Goal: Information Seeking & Learning: Compare options

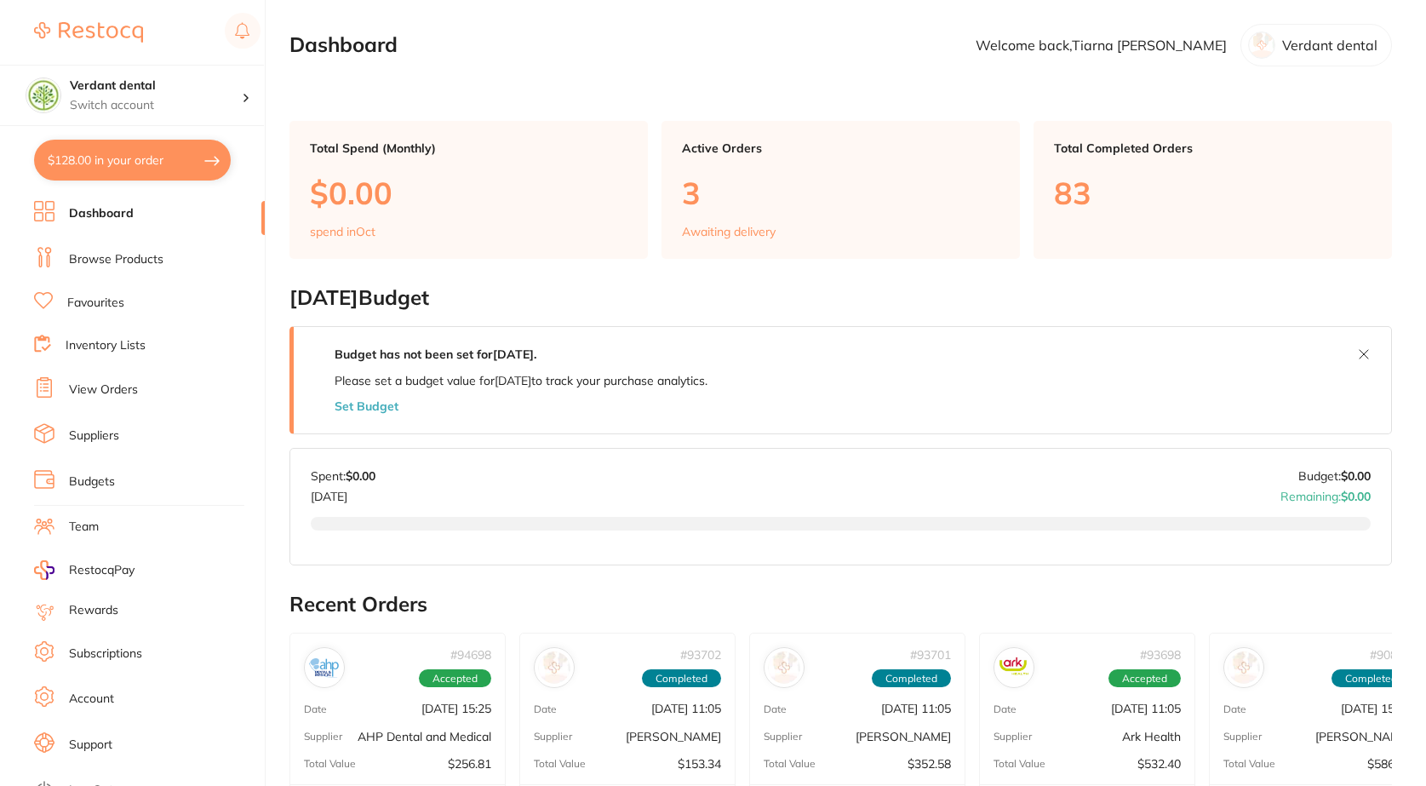
click at [186, 161] on button "$128.00 in your order" at bounding box center [132, 160] width 197 height 41
checkbox input "true"
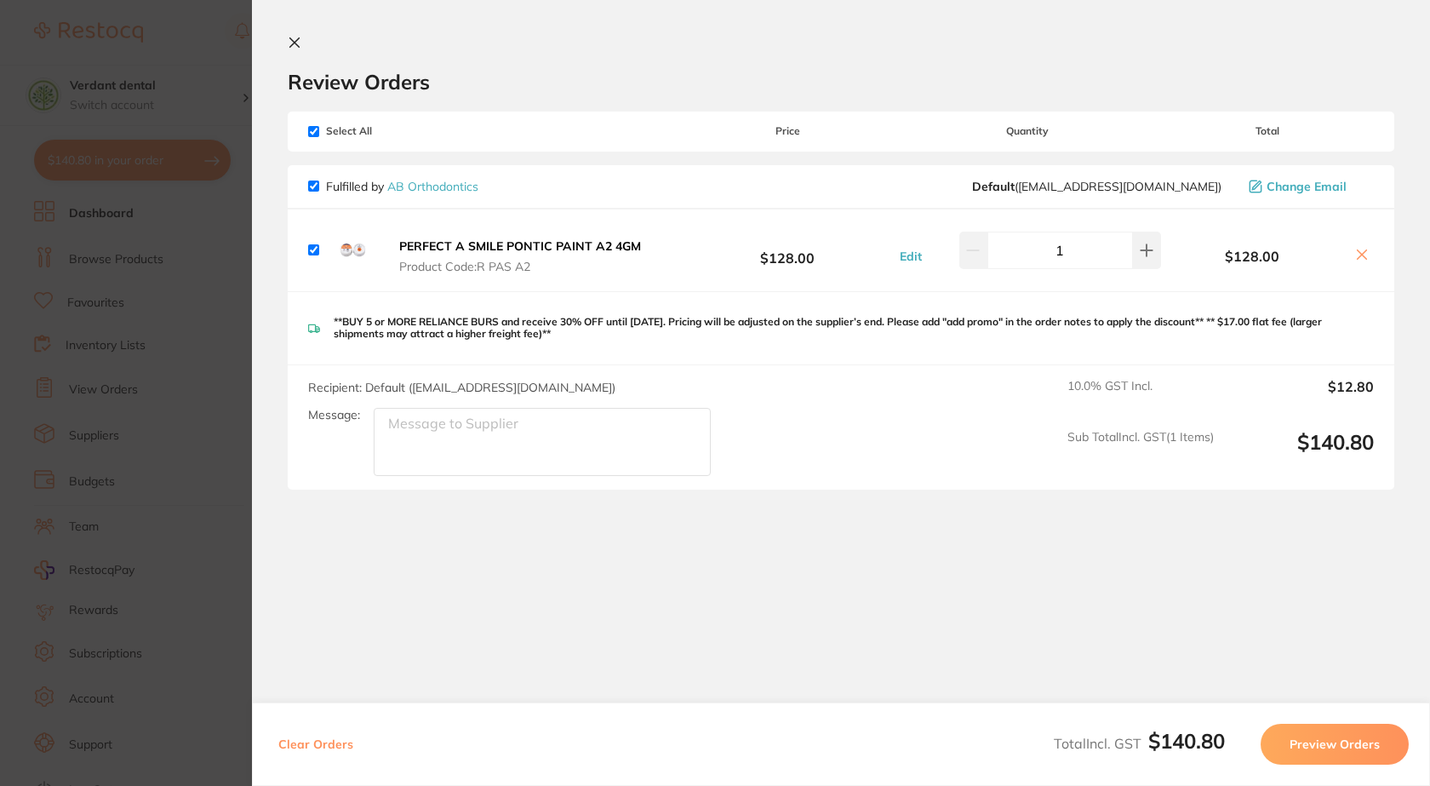
click at [294, 49] on icon at bounding box center [295, 43] width 14 height 14
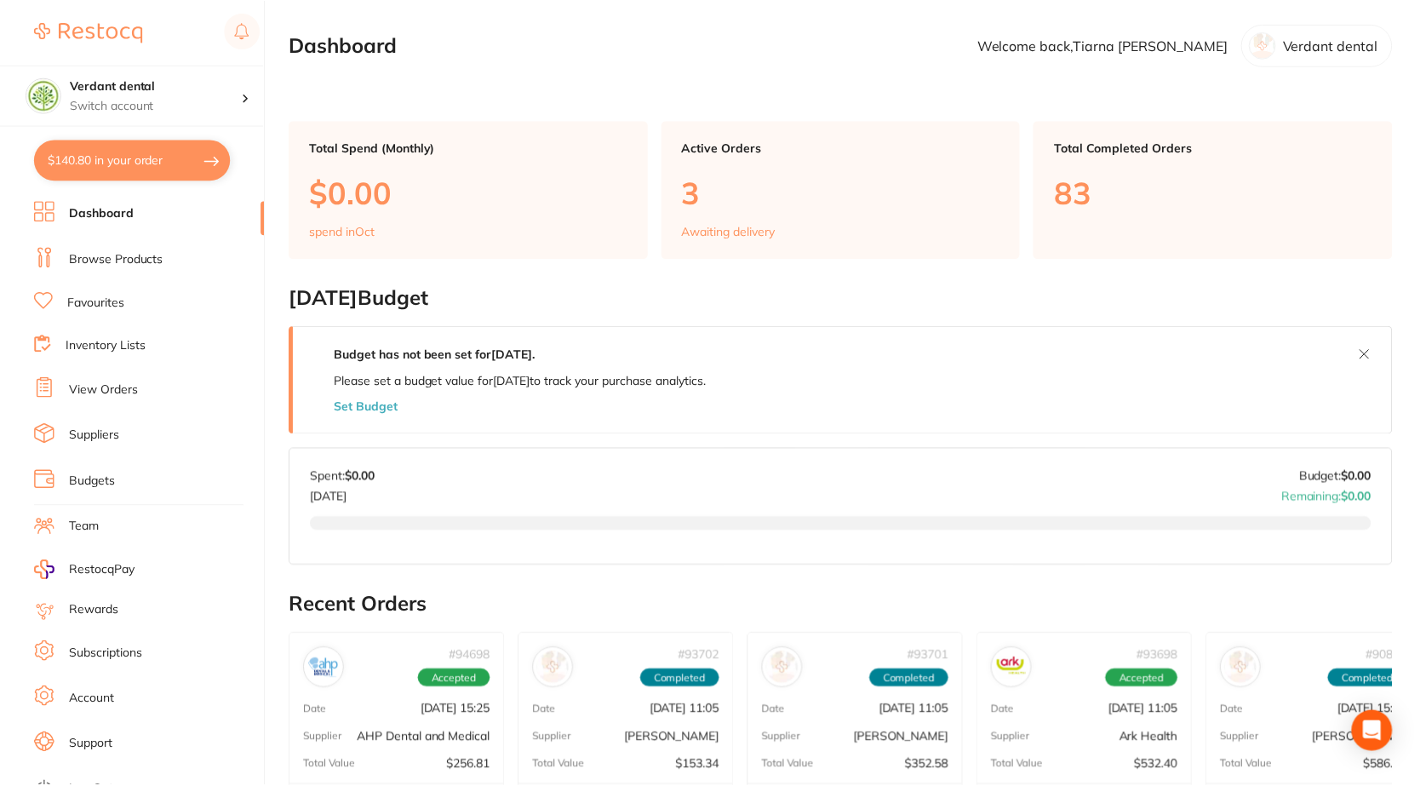
scroll to position [85, 0]
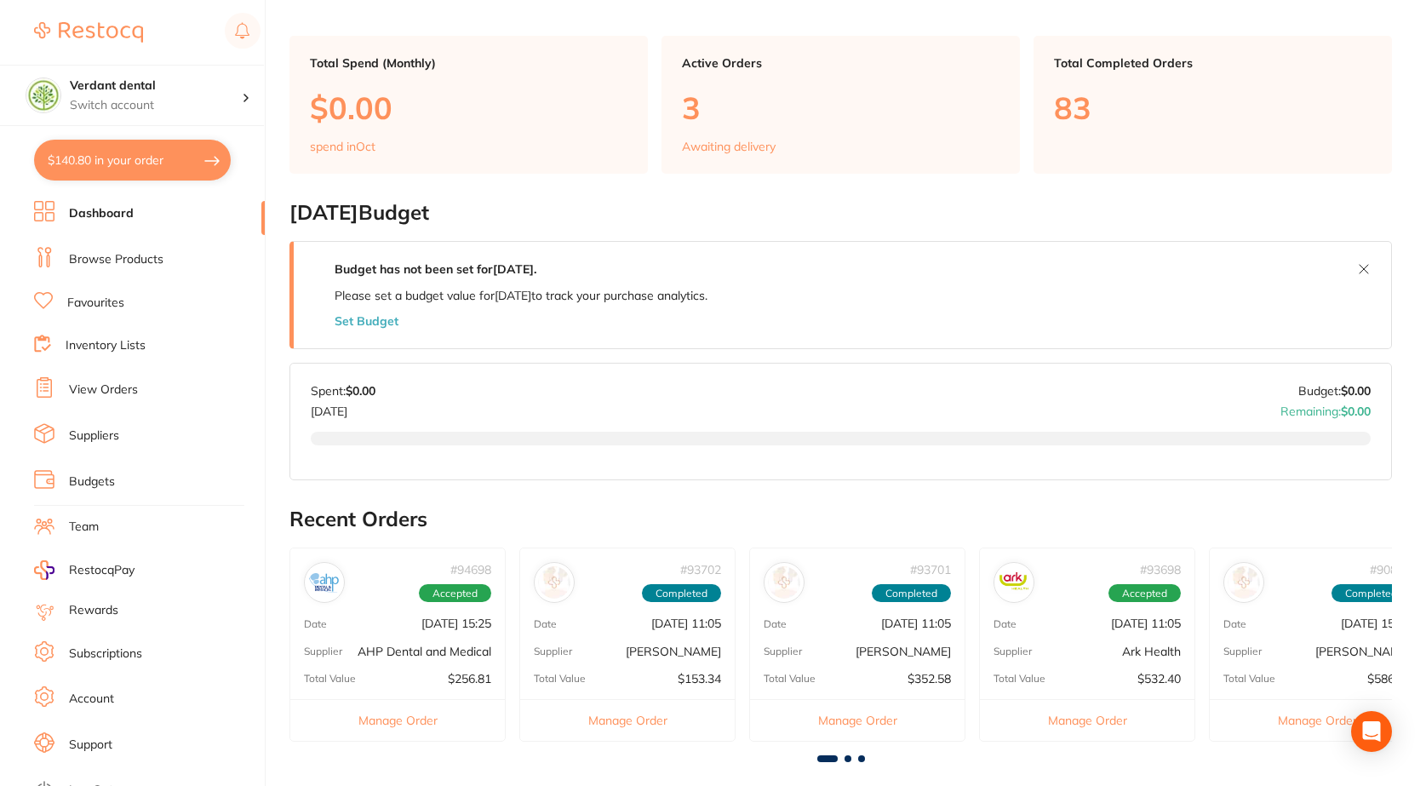
click at [96, 385] on link "View Orders" at bounding box center [103, 389] width 69 height 17
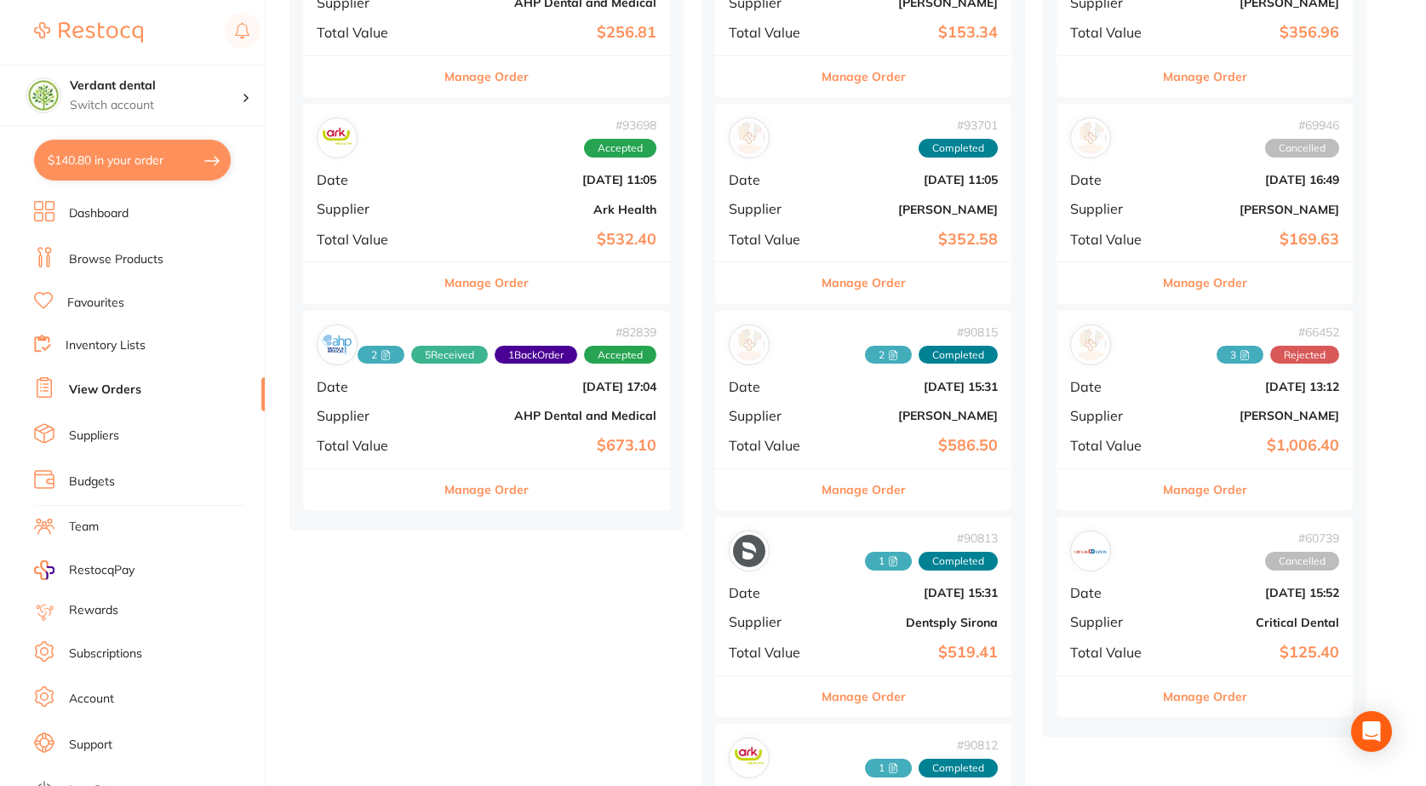
scroll to position [255, 0]
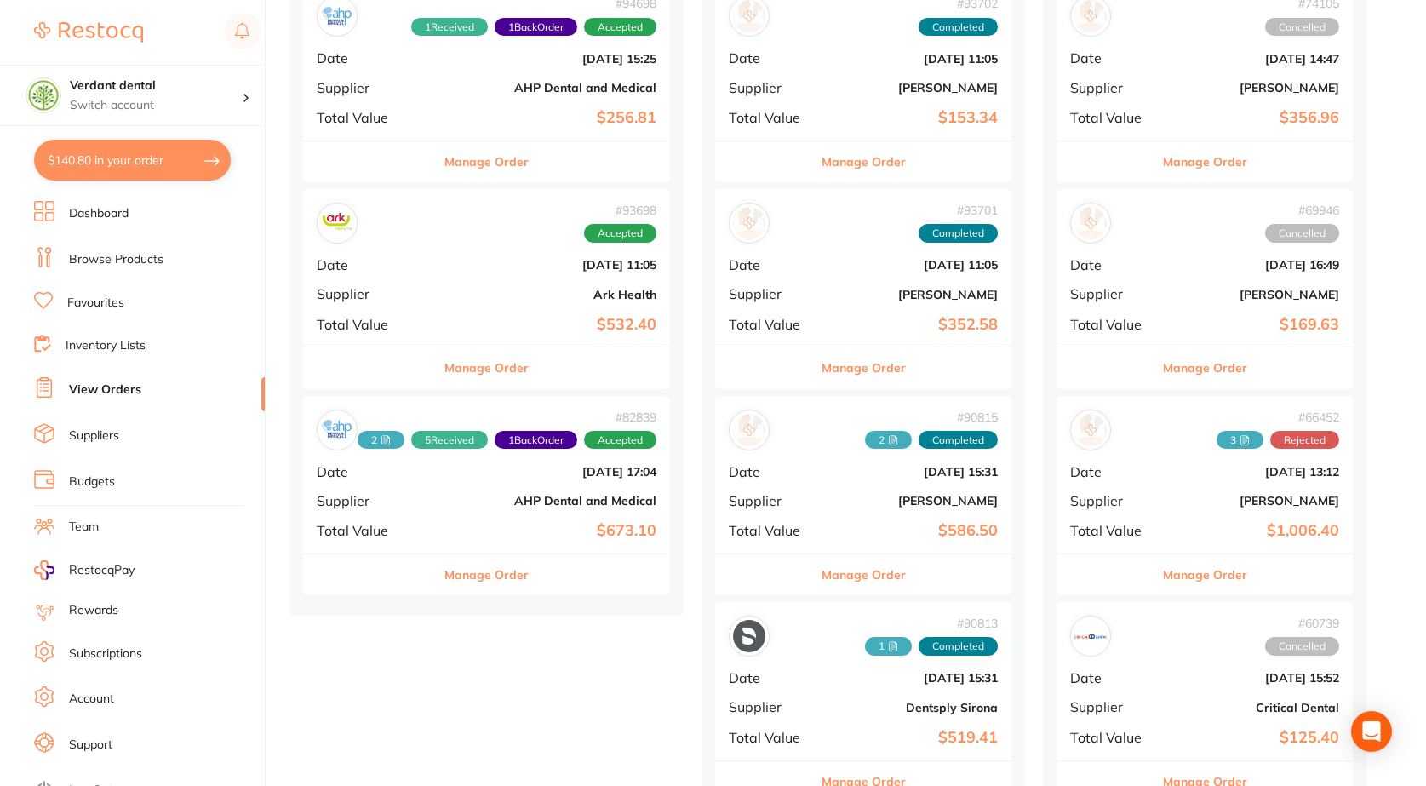
click at [549, 278] on div "# 93698 Accepted Date [DATE] 11:05 Supplier Ark Health Total Value $532.40" at bounding box center [486, 268] width 367 height 158
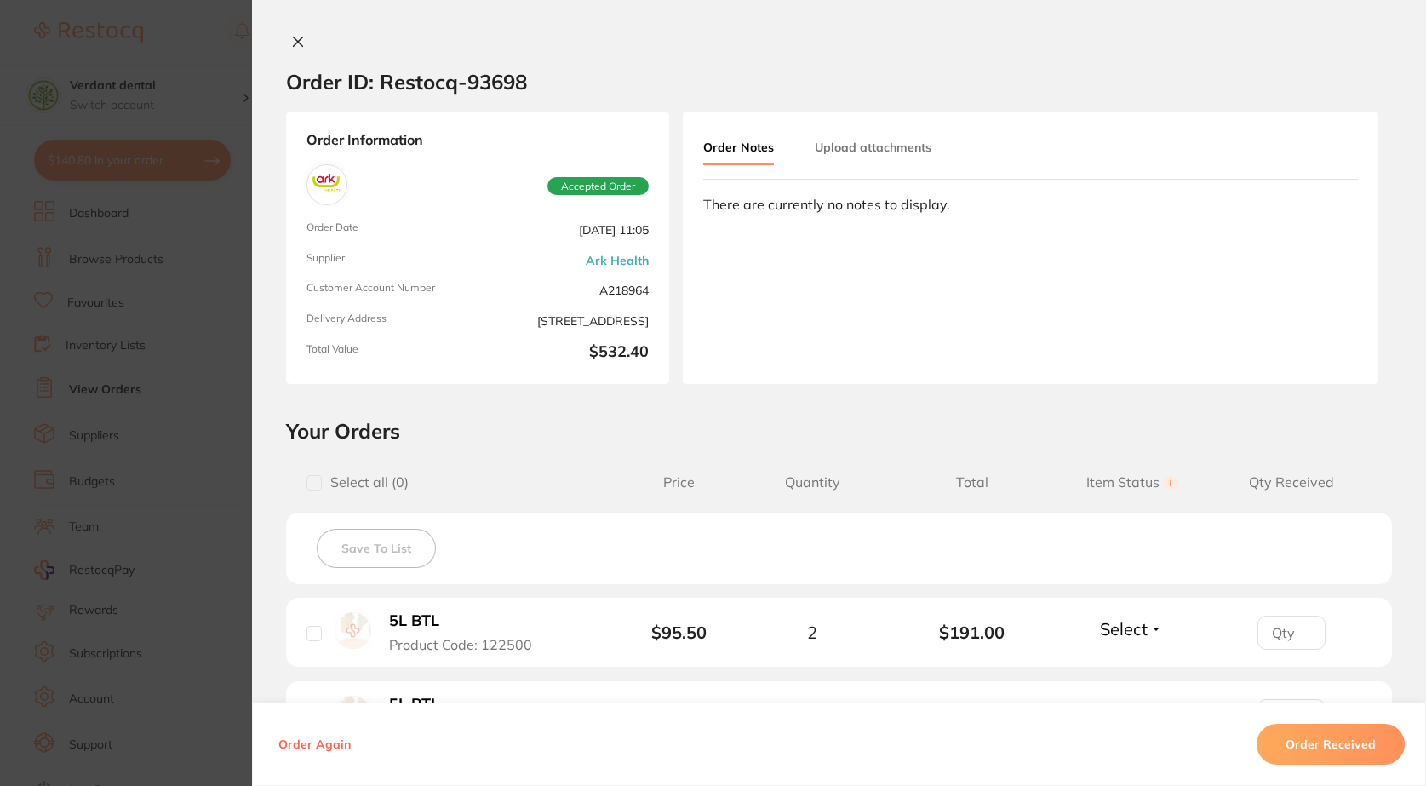
click at [301, 42] on button at bounding box center [298, 43] width 24 height 18
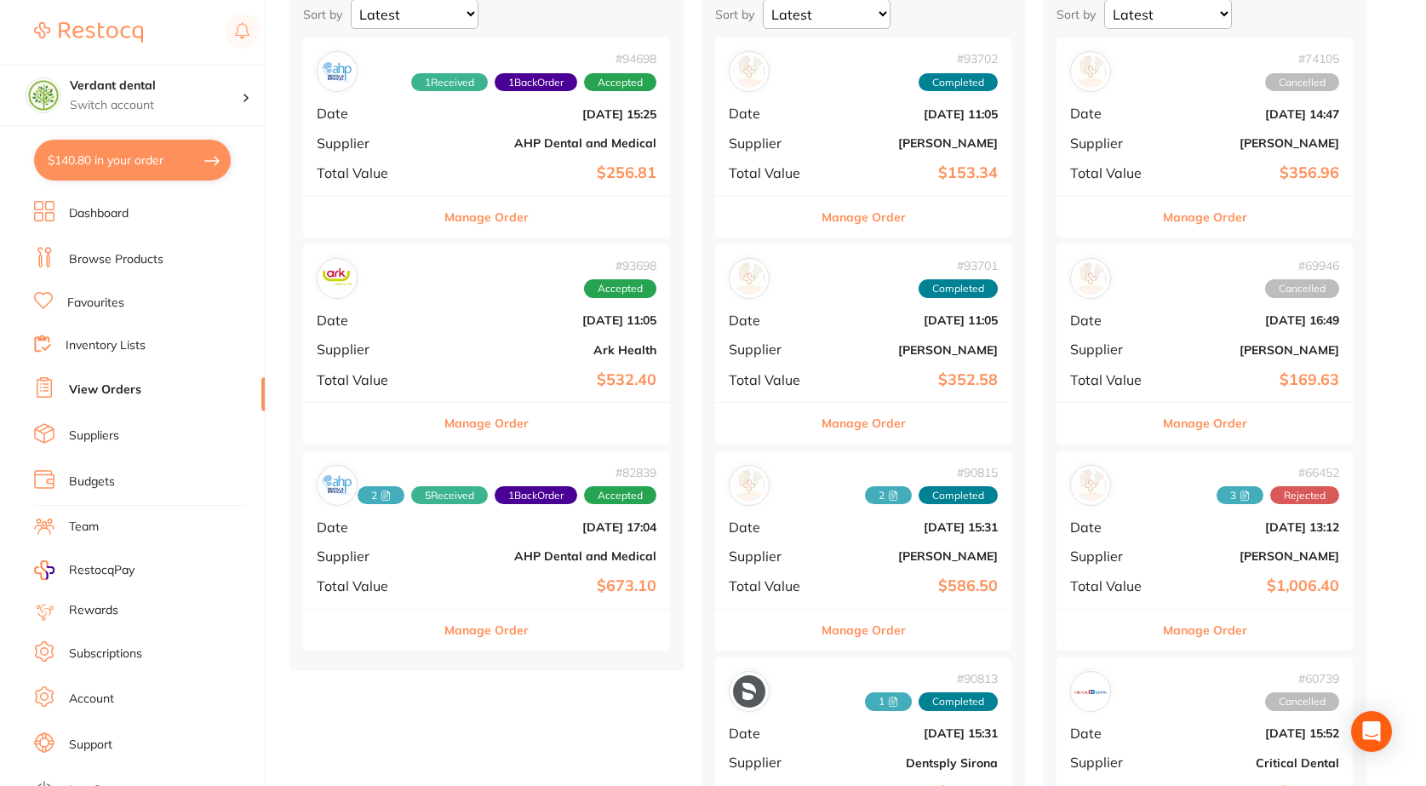
scroll to position [170, 0]
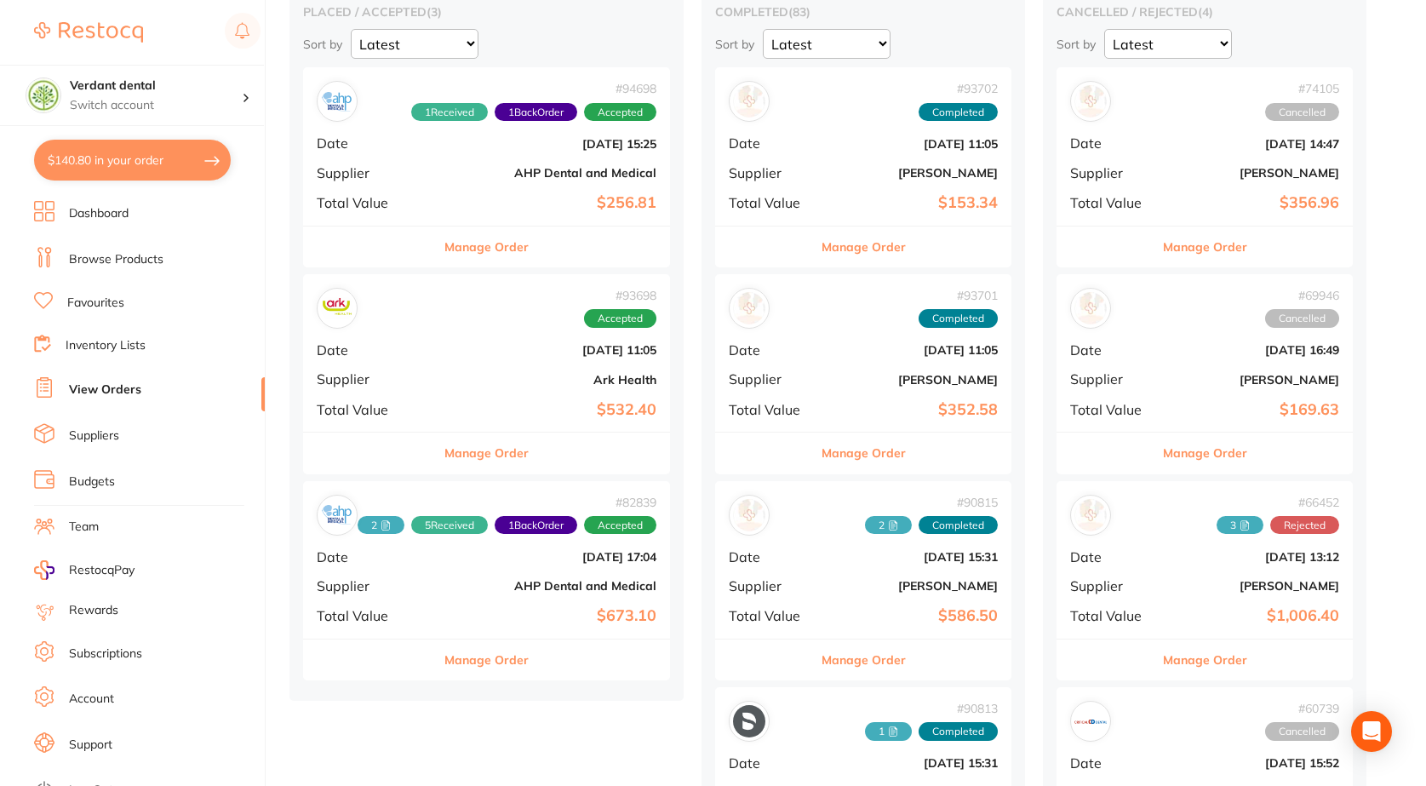
click at [449, 181] on div "# 94698 1 Received 1 Back Order Accepted Date [DATE] 15:25 Supplier AHP Dental …" at bounding box center [486, 146] width 367 height 158
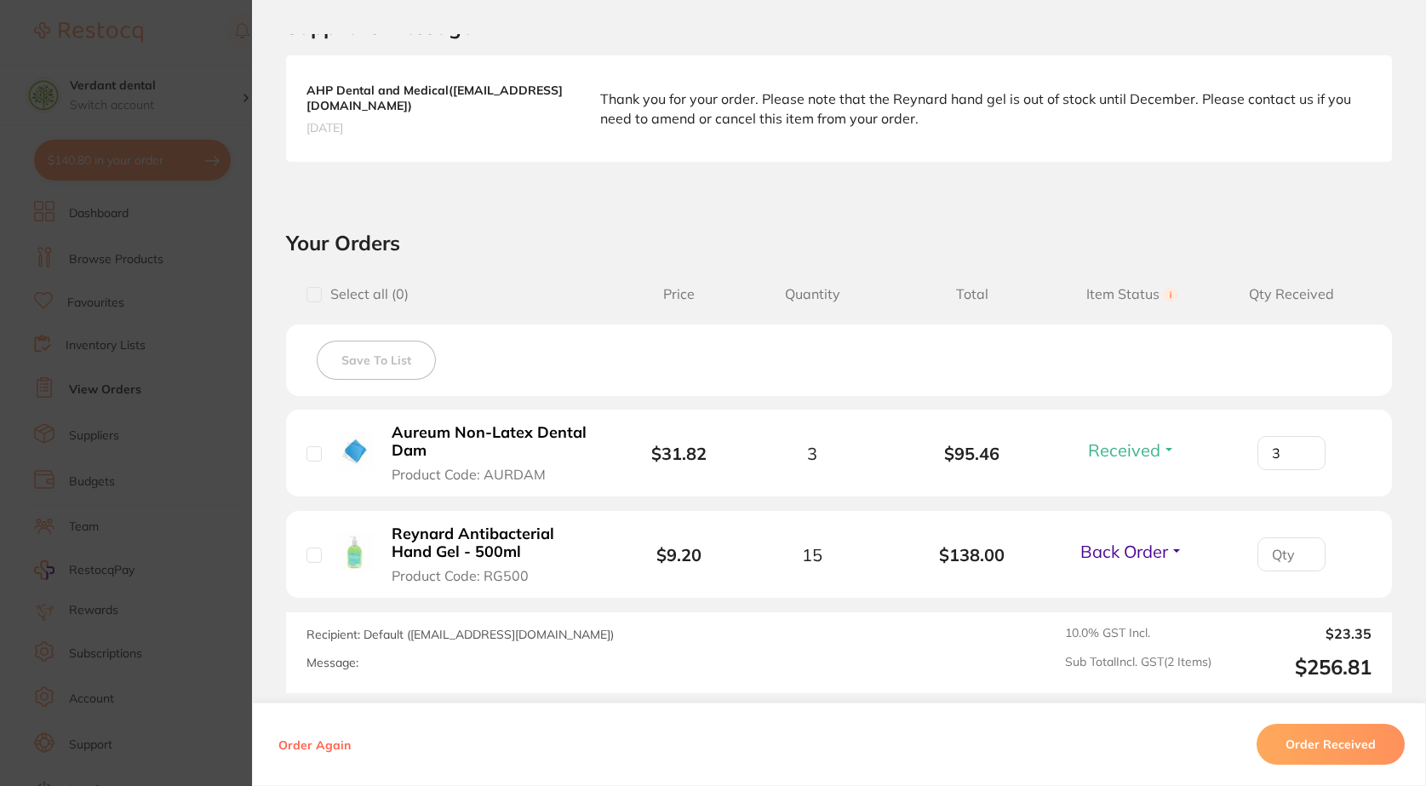
scroll to position [410, 0]
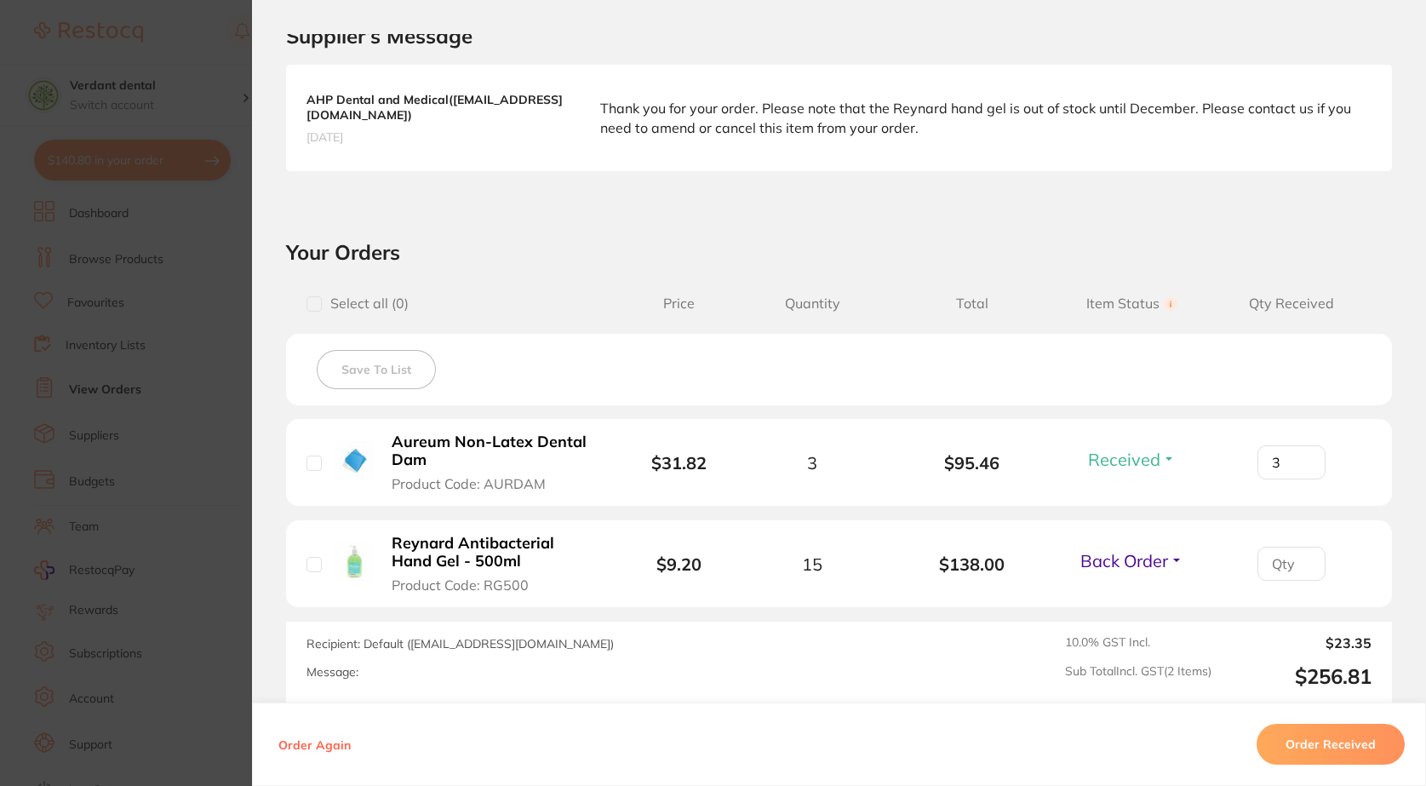
click at [224, 230] on section "Order ID: Restocq- 94698 Order Information 1 Received 1 Back Order Accepted Ord…" at bounding box center [713, 393] width 1426 height 786
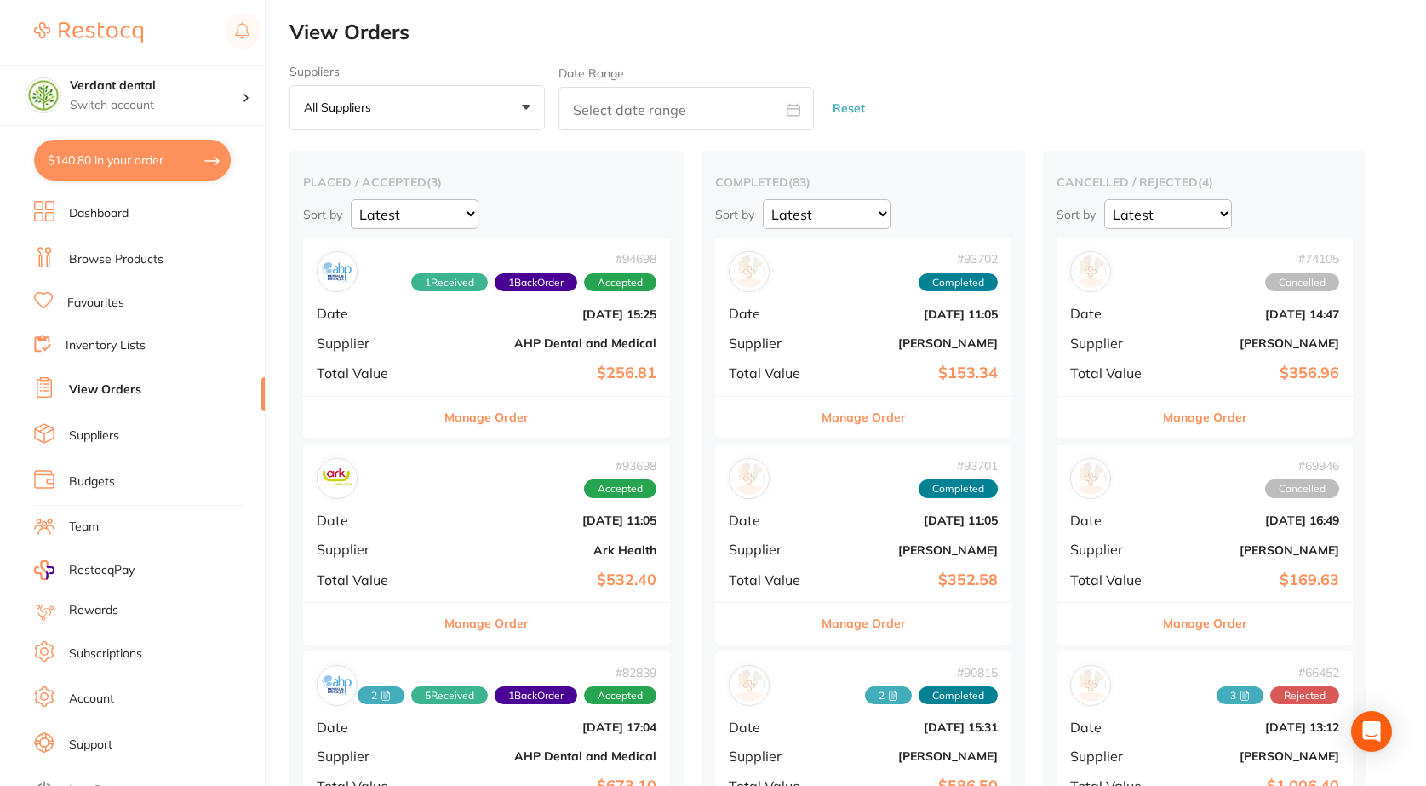
click at [93, 251] on link "Browse Products" at bounding box center [116, 259] width 95 height 17
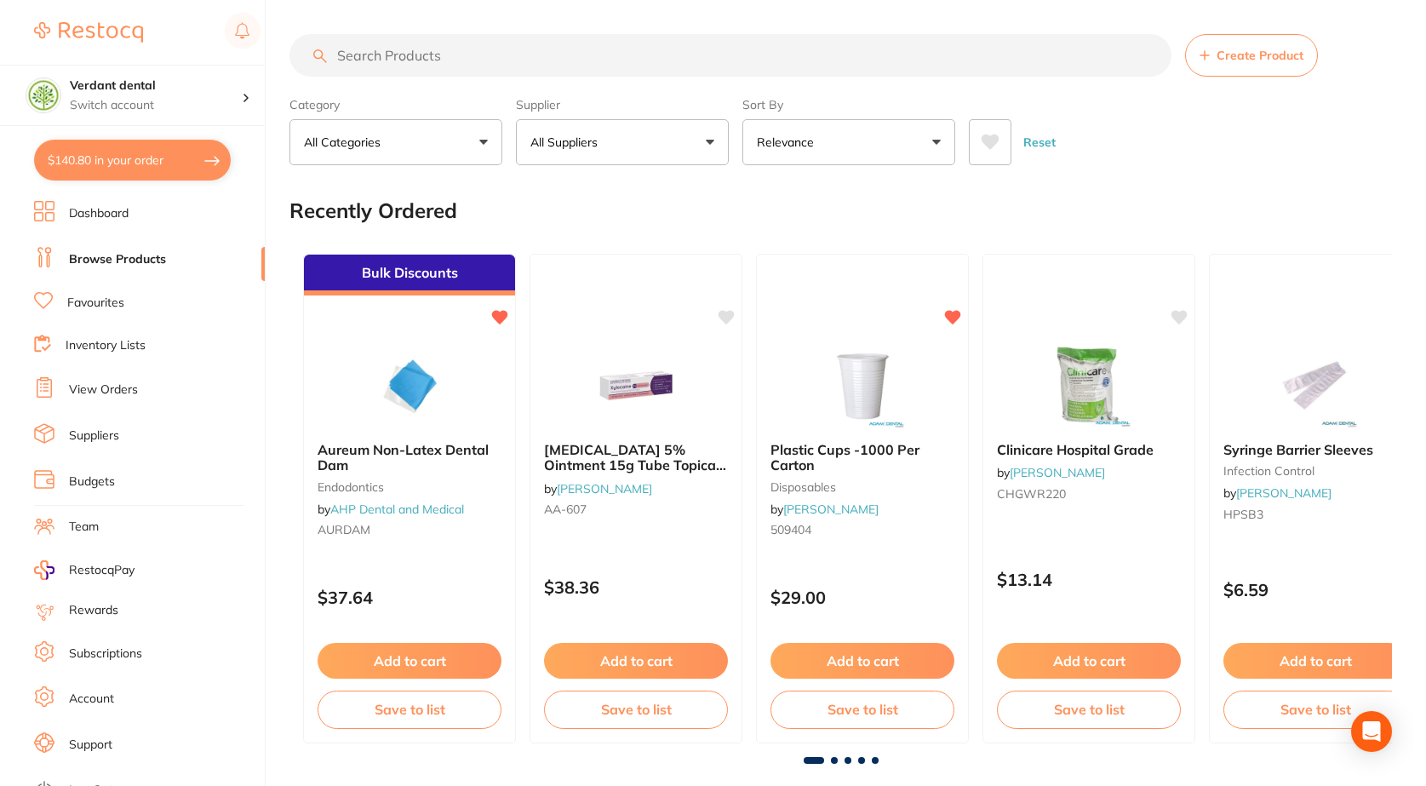
click at [551, 56] on input "search" at bounding box center [730, 55] width 882 height 43
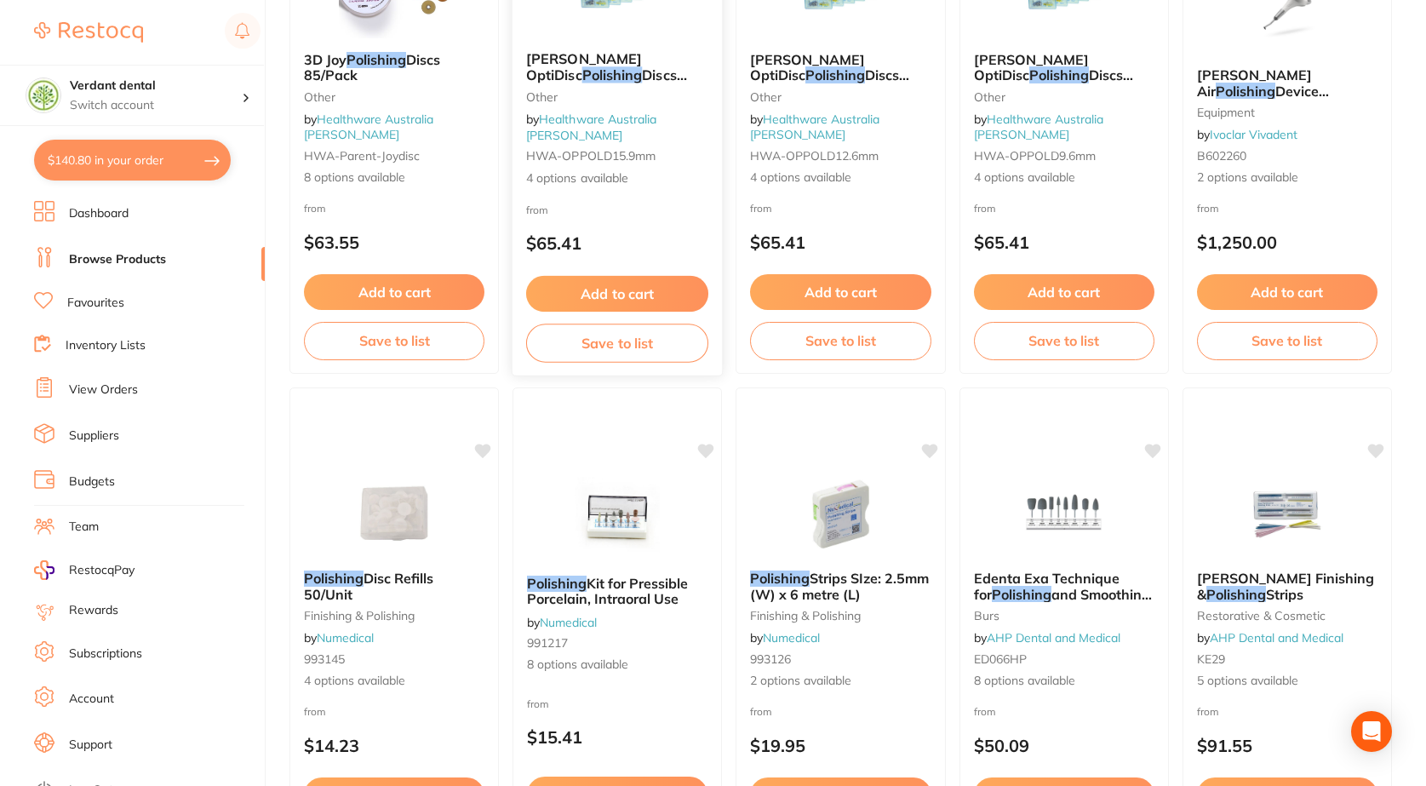
scroll to position [1703, 0]
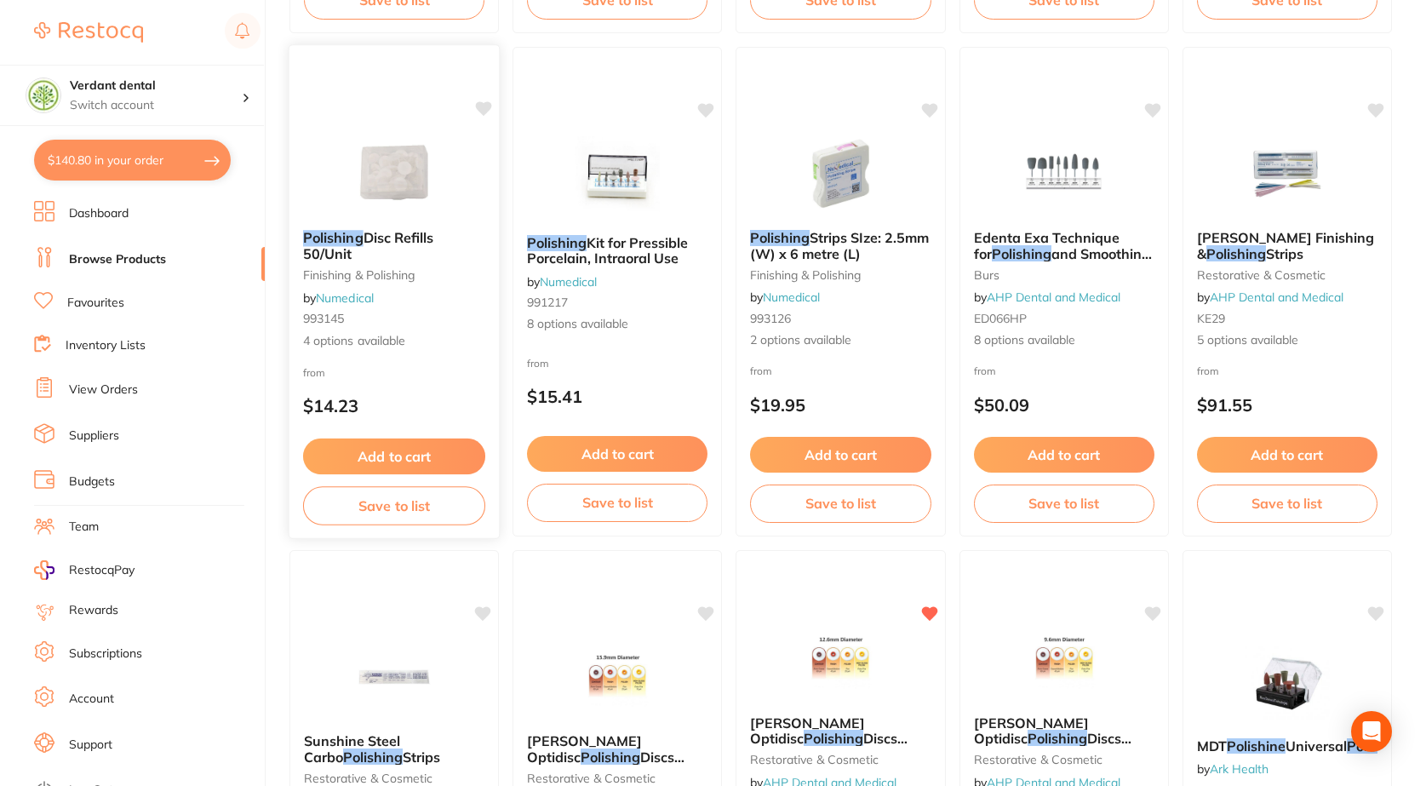
click at [391, 157] on img at bounding box center [394, 173] width 112 height 86
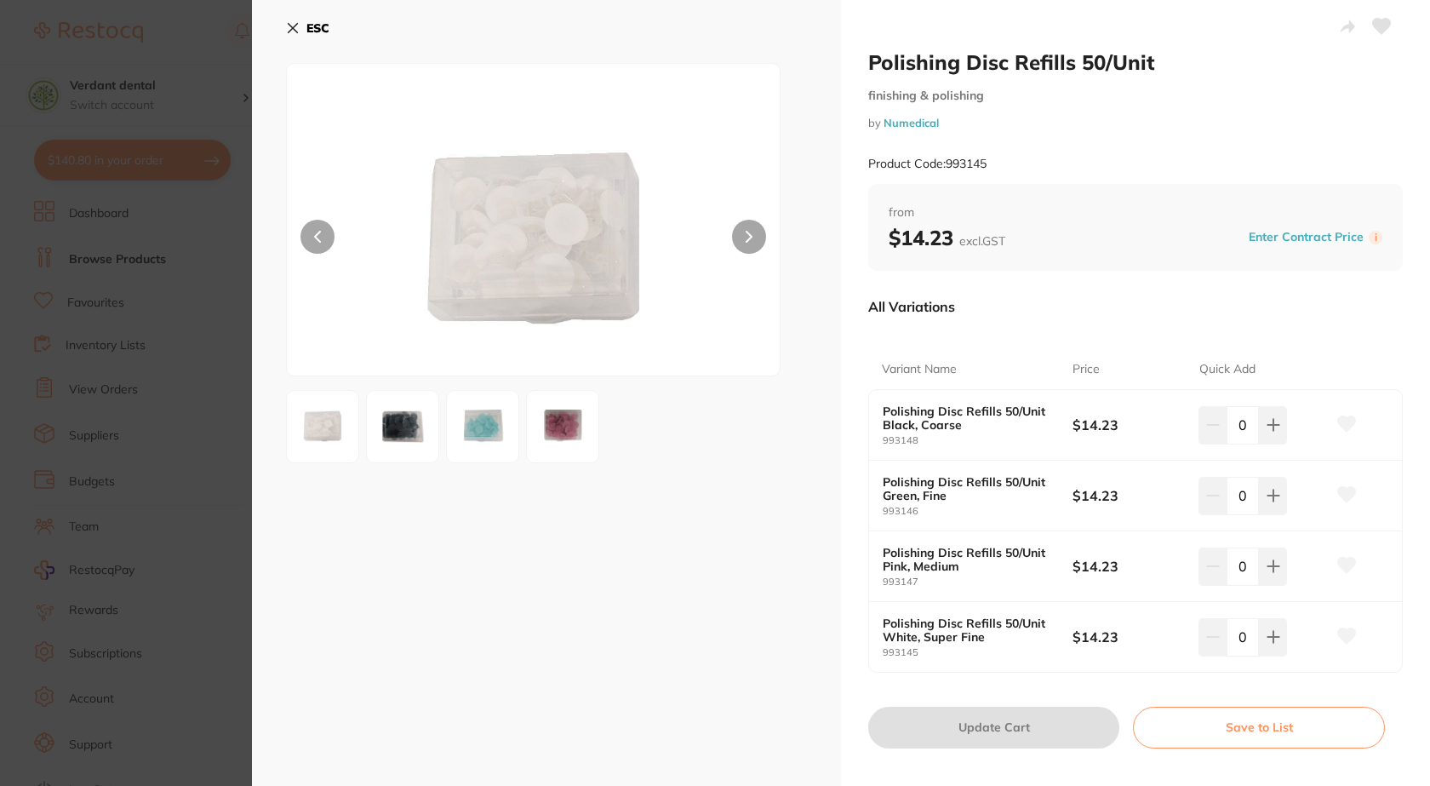
click at [401, 420] on img at bounding box center [402, 426] width 61 height 61
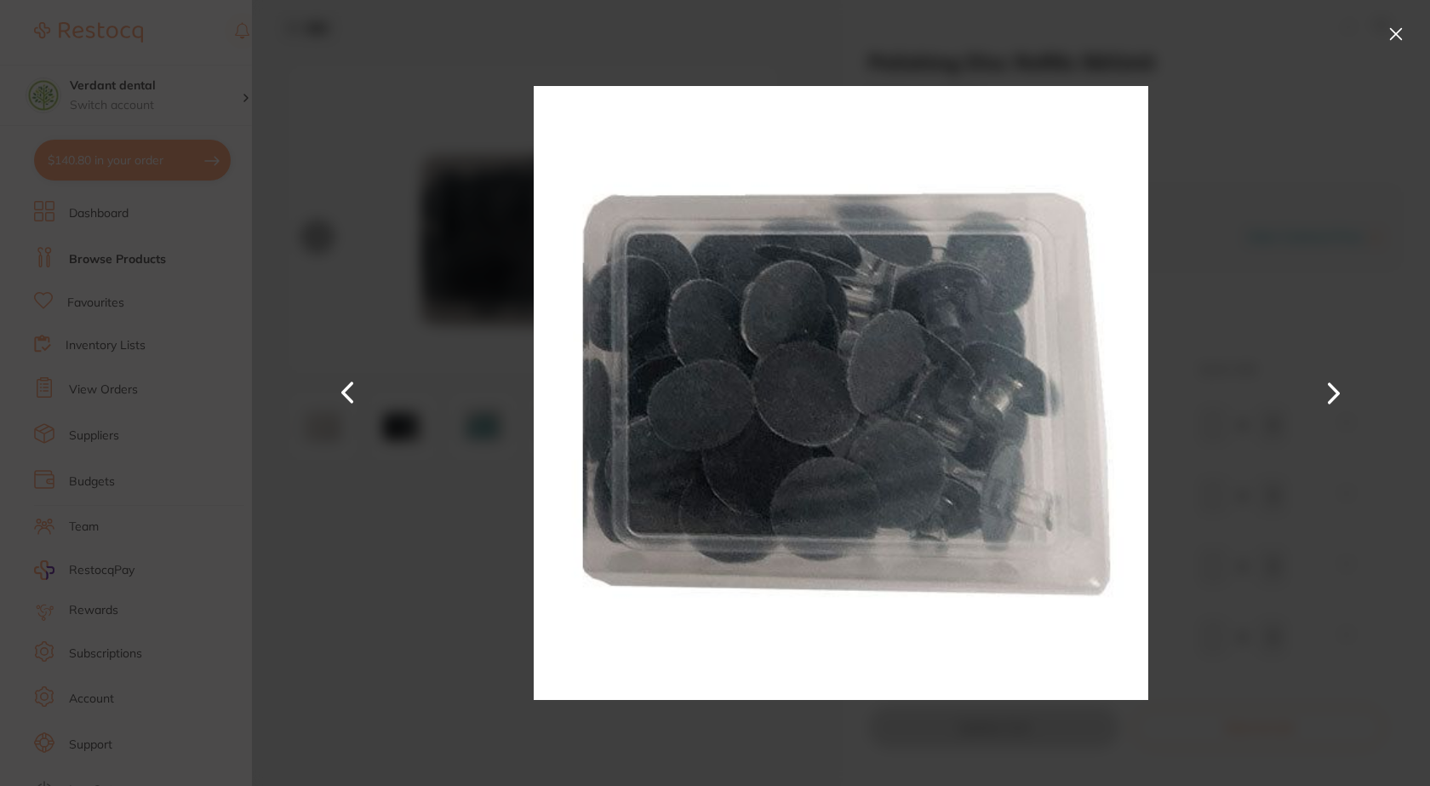
click at [500, 425] on div at bounding box center [841, 393] width 1178 height 786
click at [331, 437] on button at bounding box center [348, 393] width 41 height 393
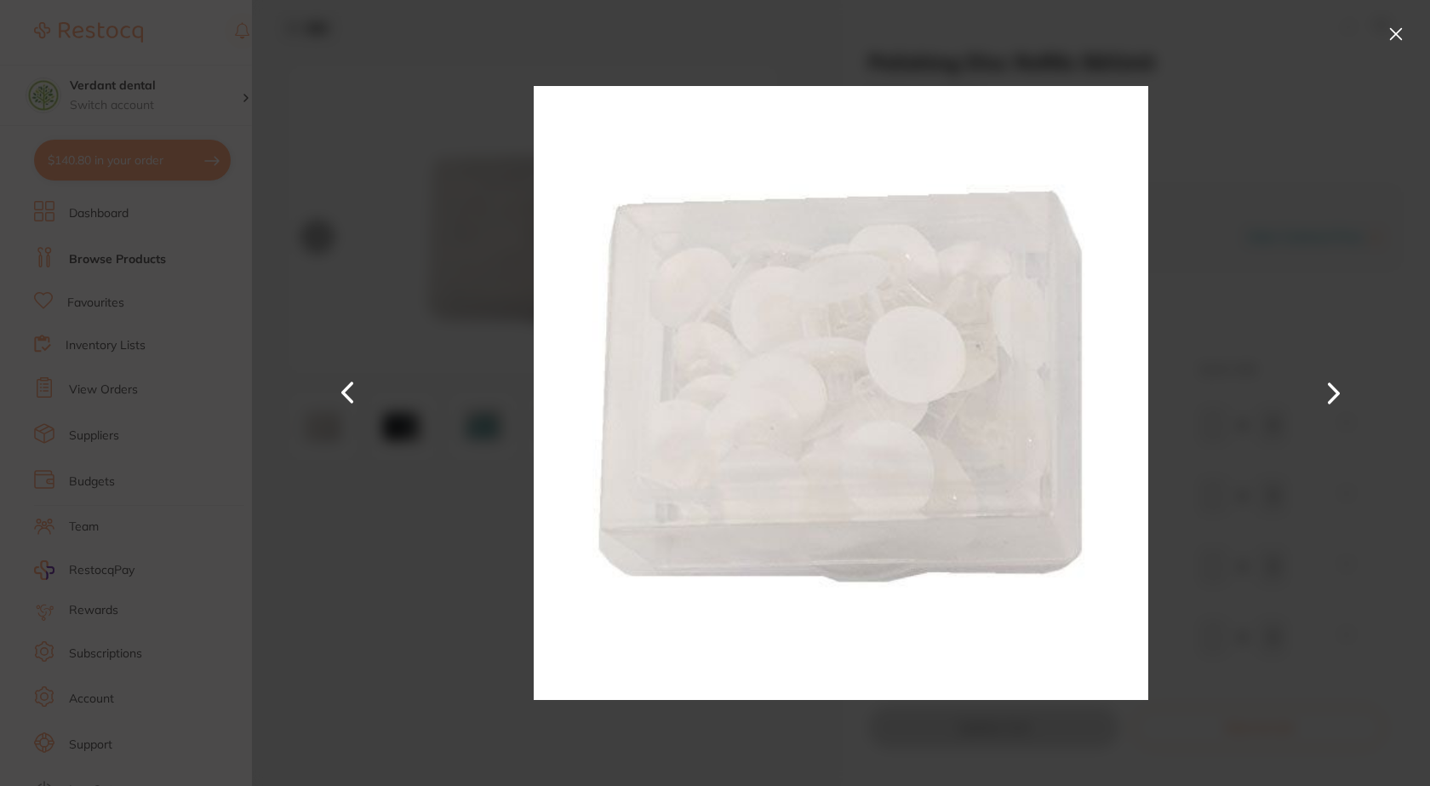
click at [354, 399] on button at bounding box center [348, 393] width 41 height 393
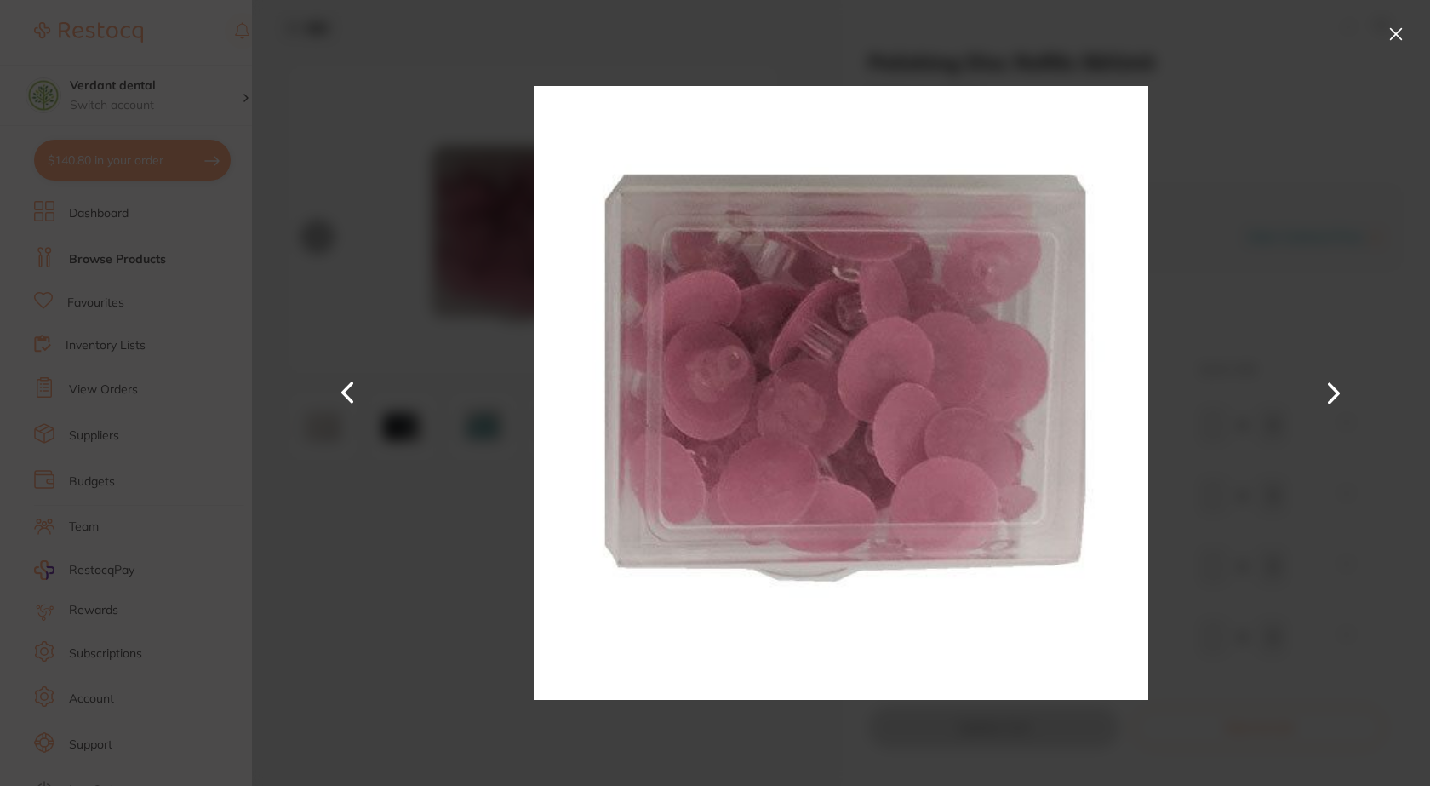
click at [1388, 32] on button at bounding box center [1396, 33] width 27 height 27
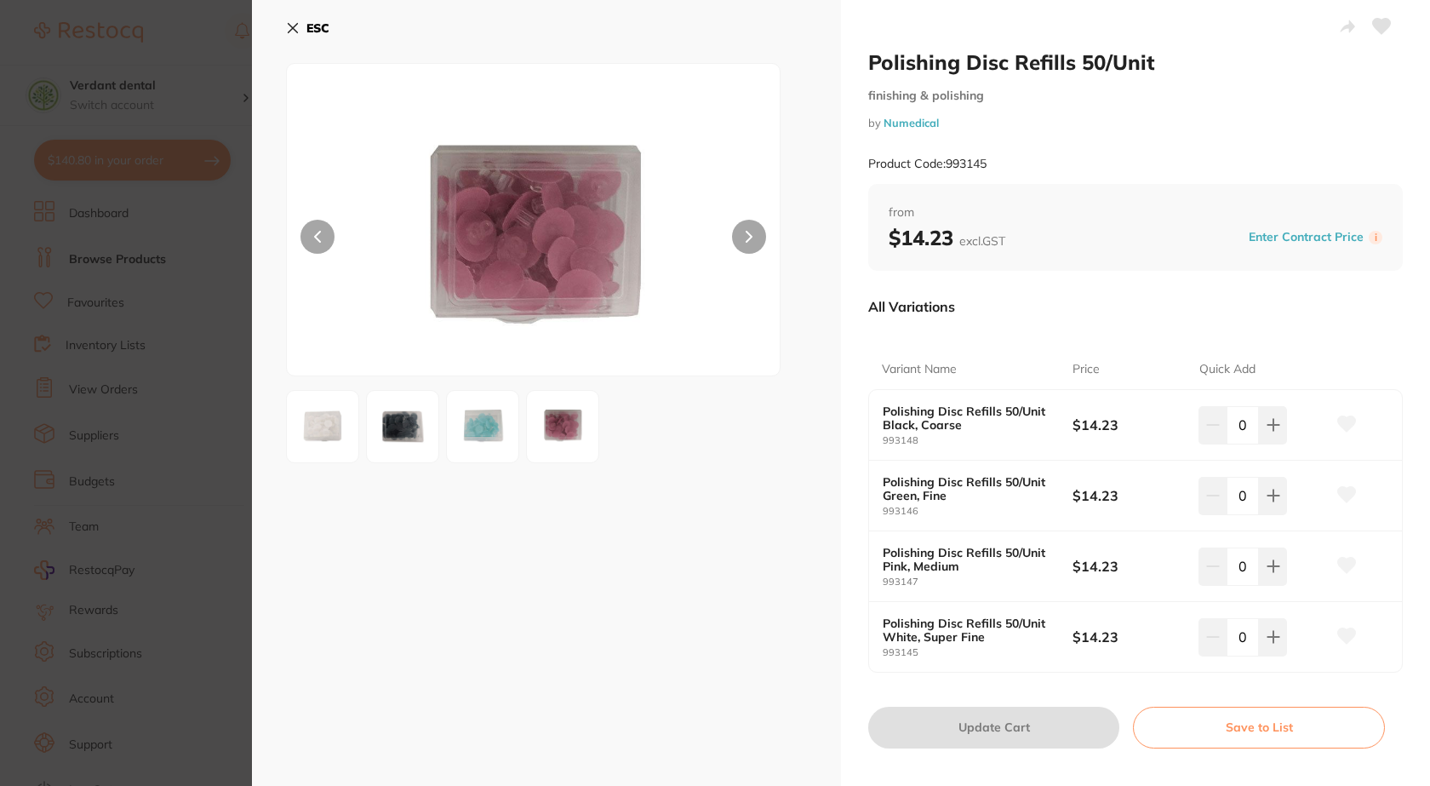
click at [318, 29] on b "ESC" at bounding box center [318, 27] width 23 height 15
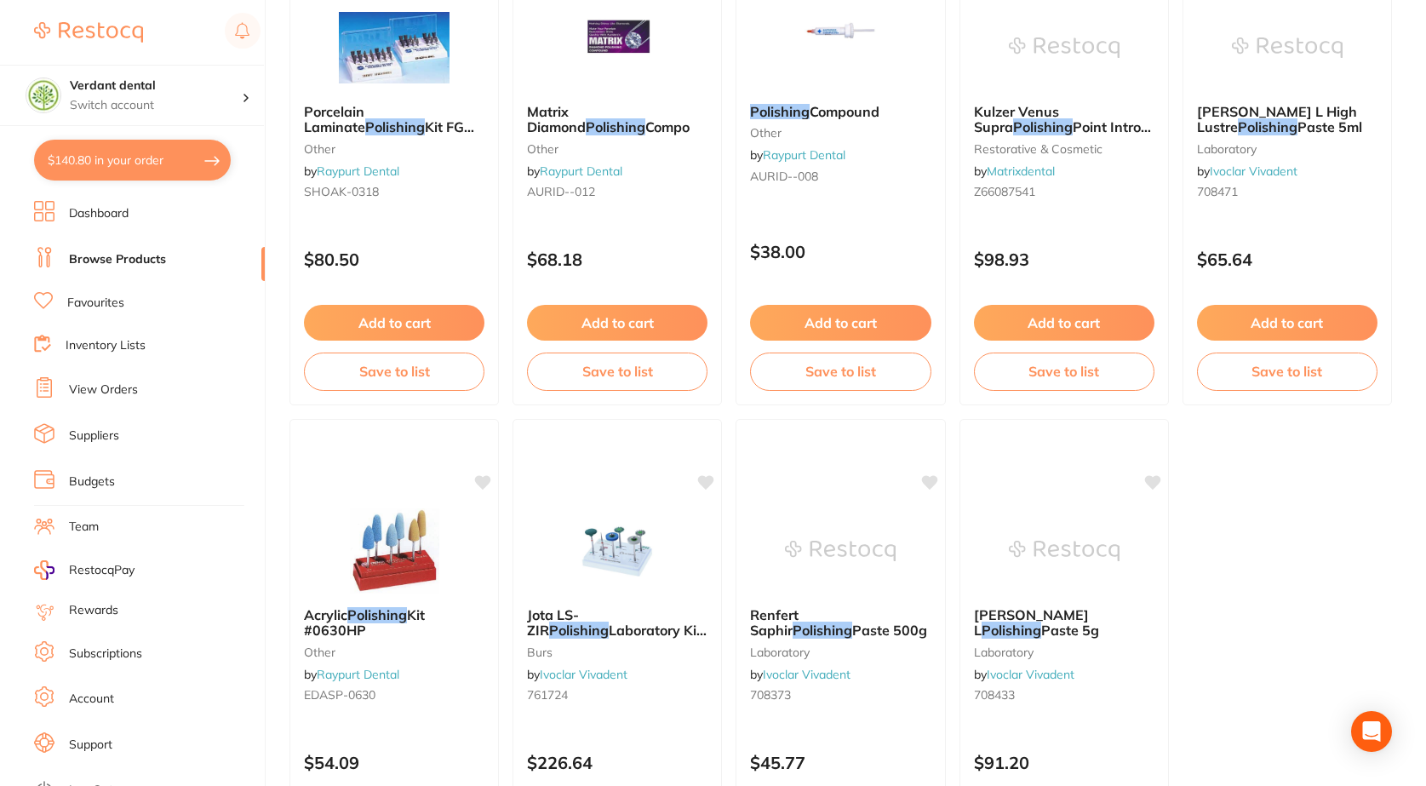
scroll to position [5064, 0]
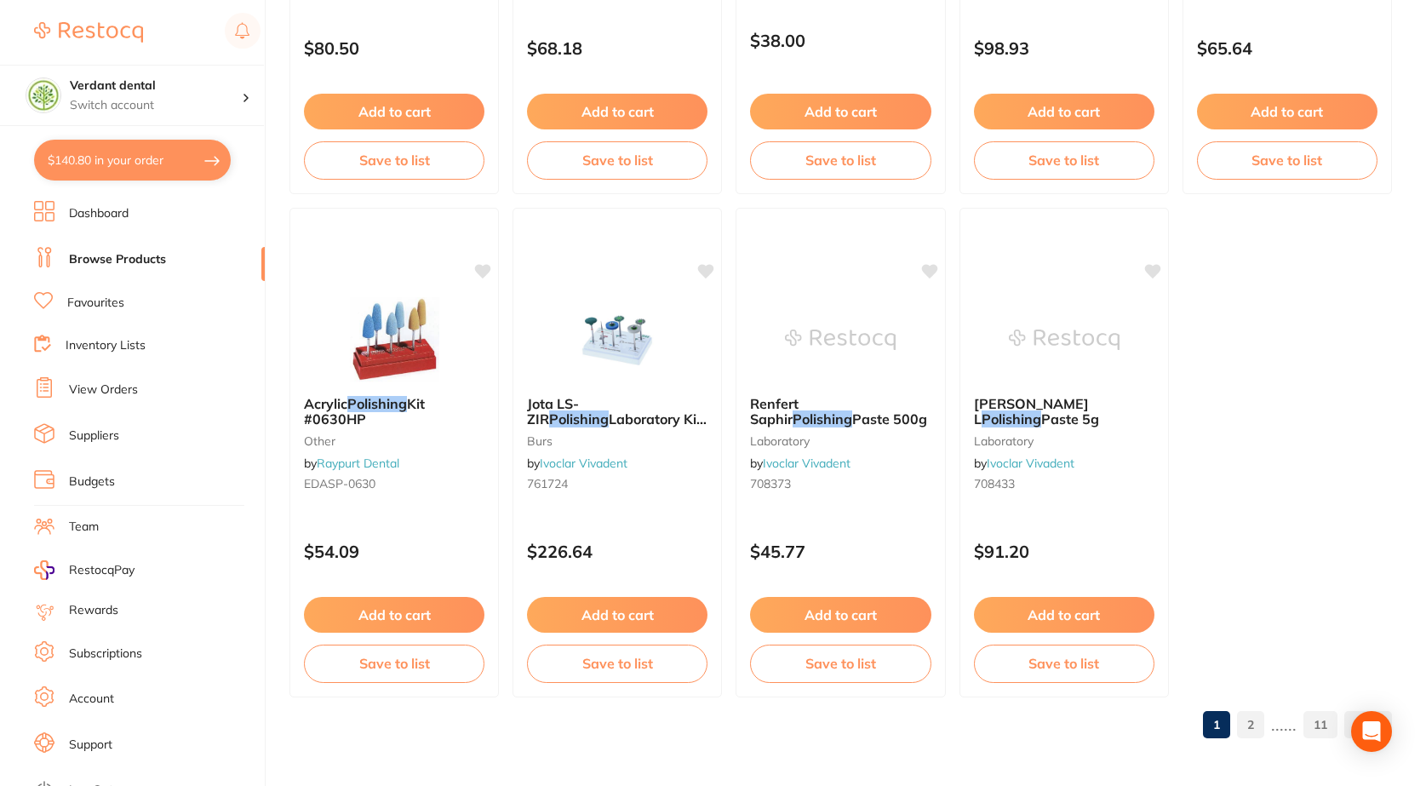
click at [1244, 722] on link "2" at bounding box center [1250, 725] width 27 height 34
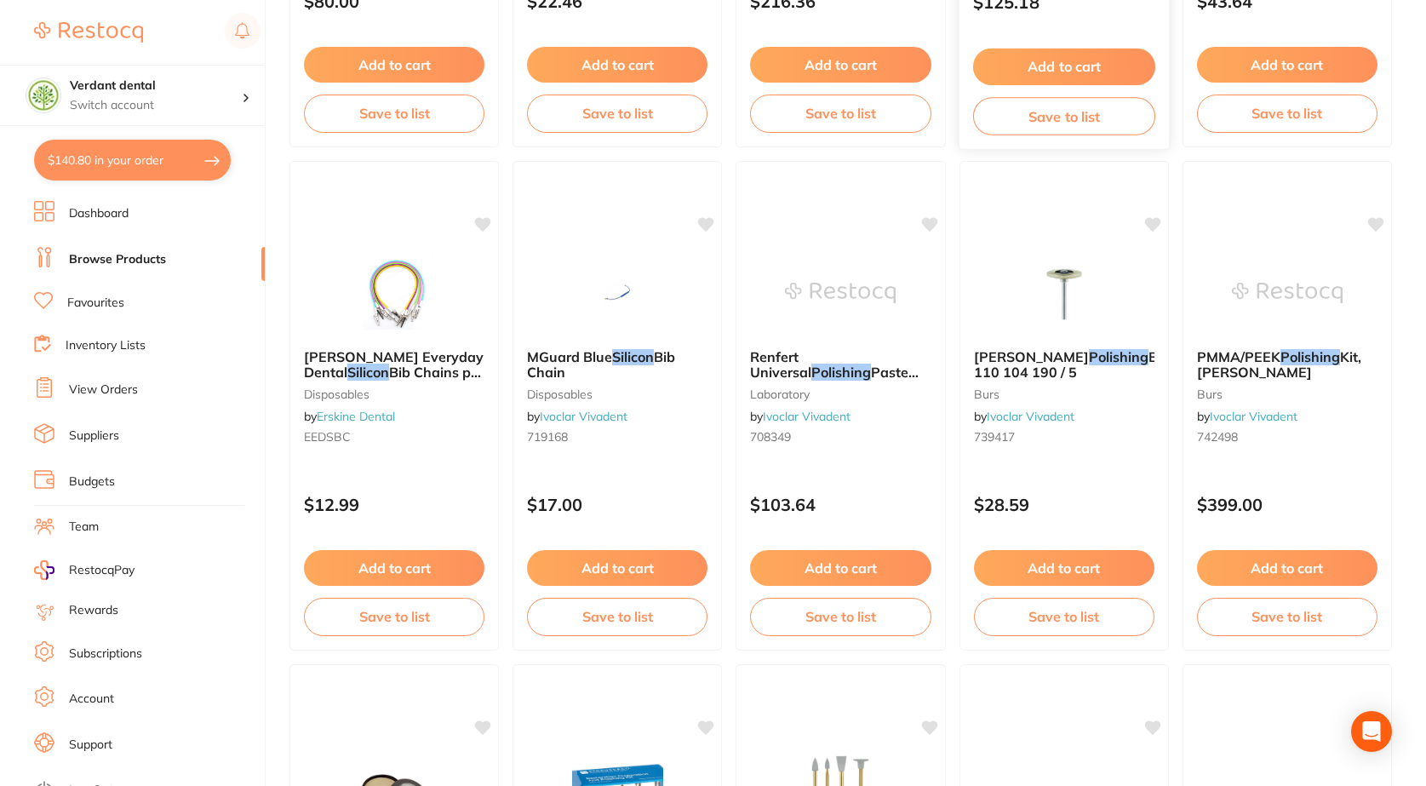
scroll to position [596, 0]
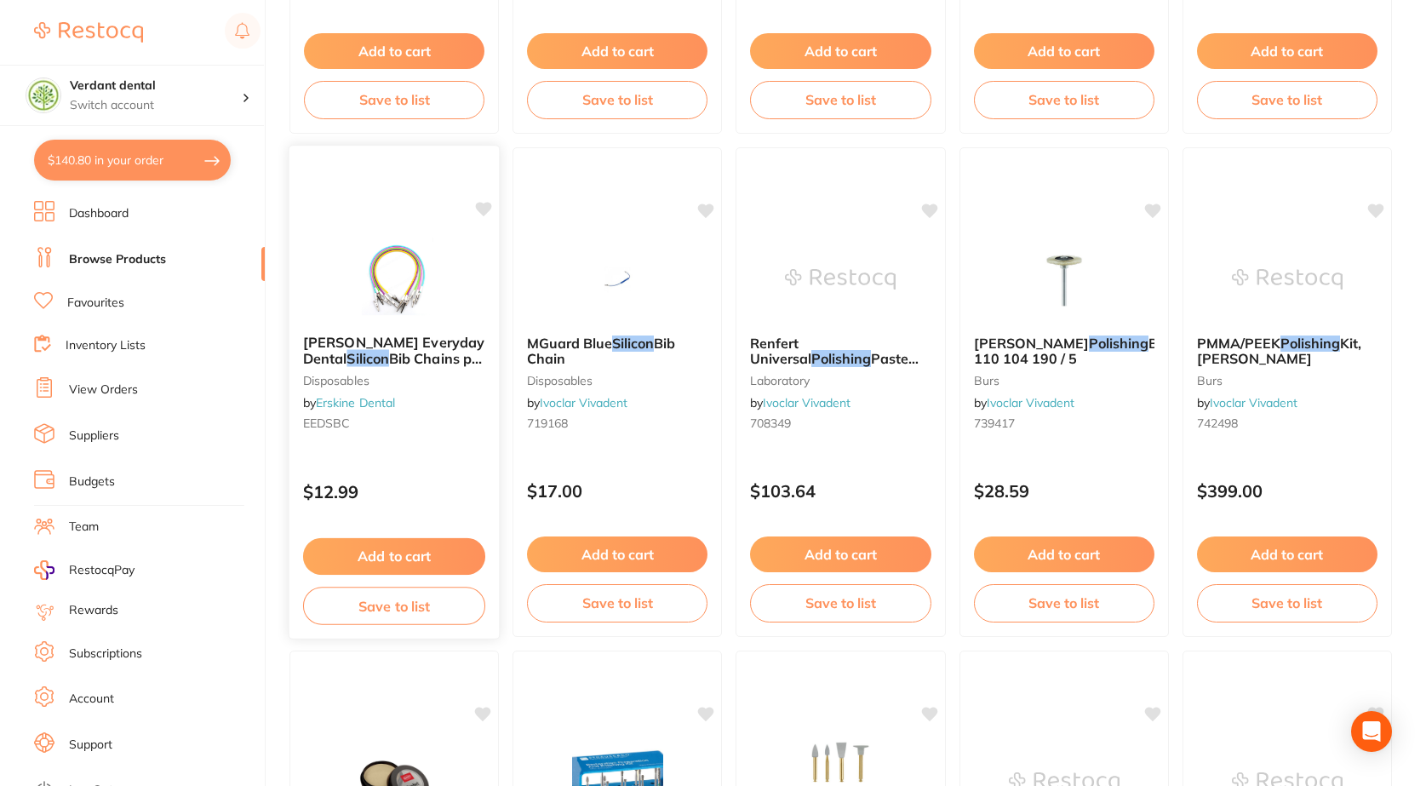
click at [397, 295] on img at bounding box center [394, 278] width 112 height 86
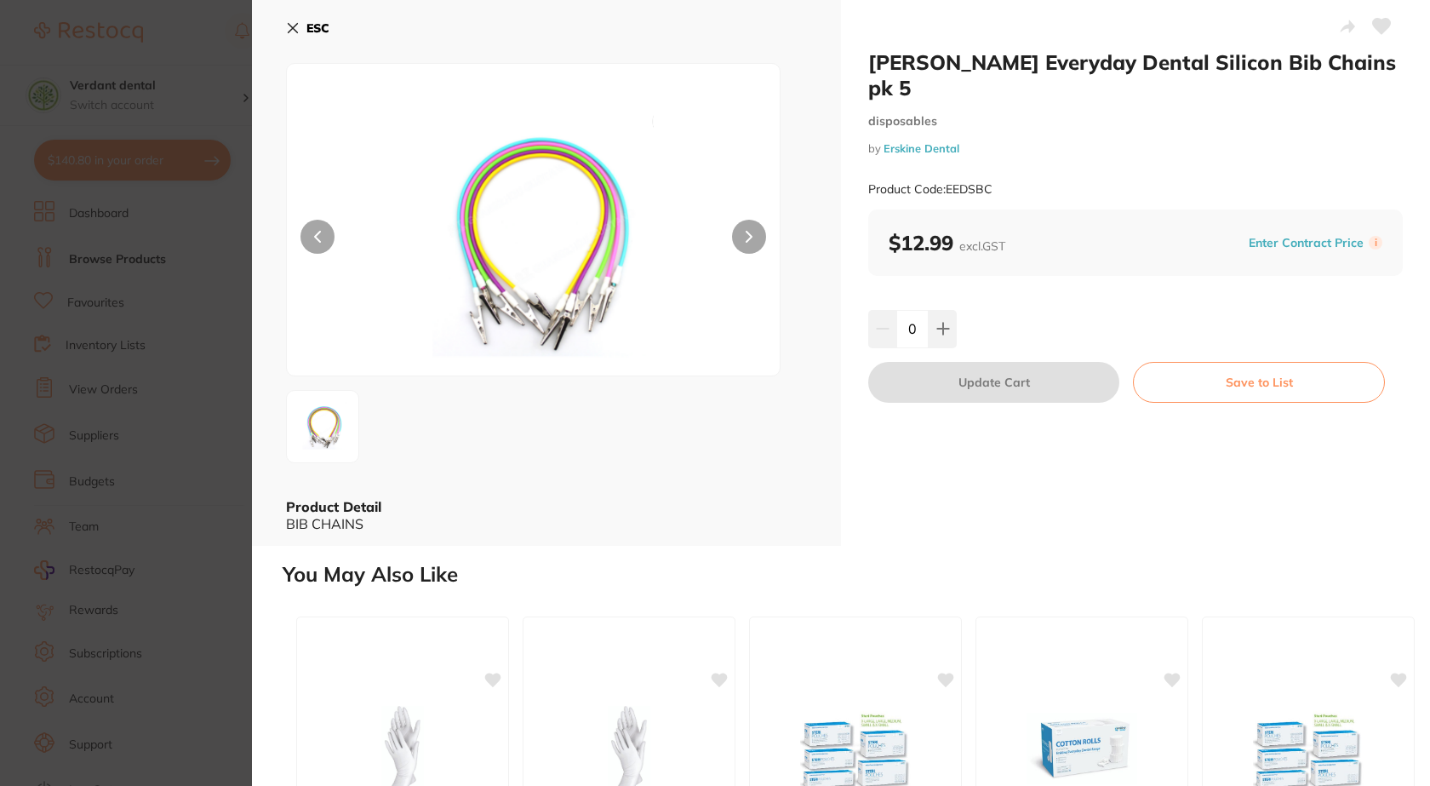
click at [293, 29] on icon at bounding box center [293, 28] width 9 height 9
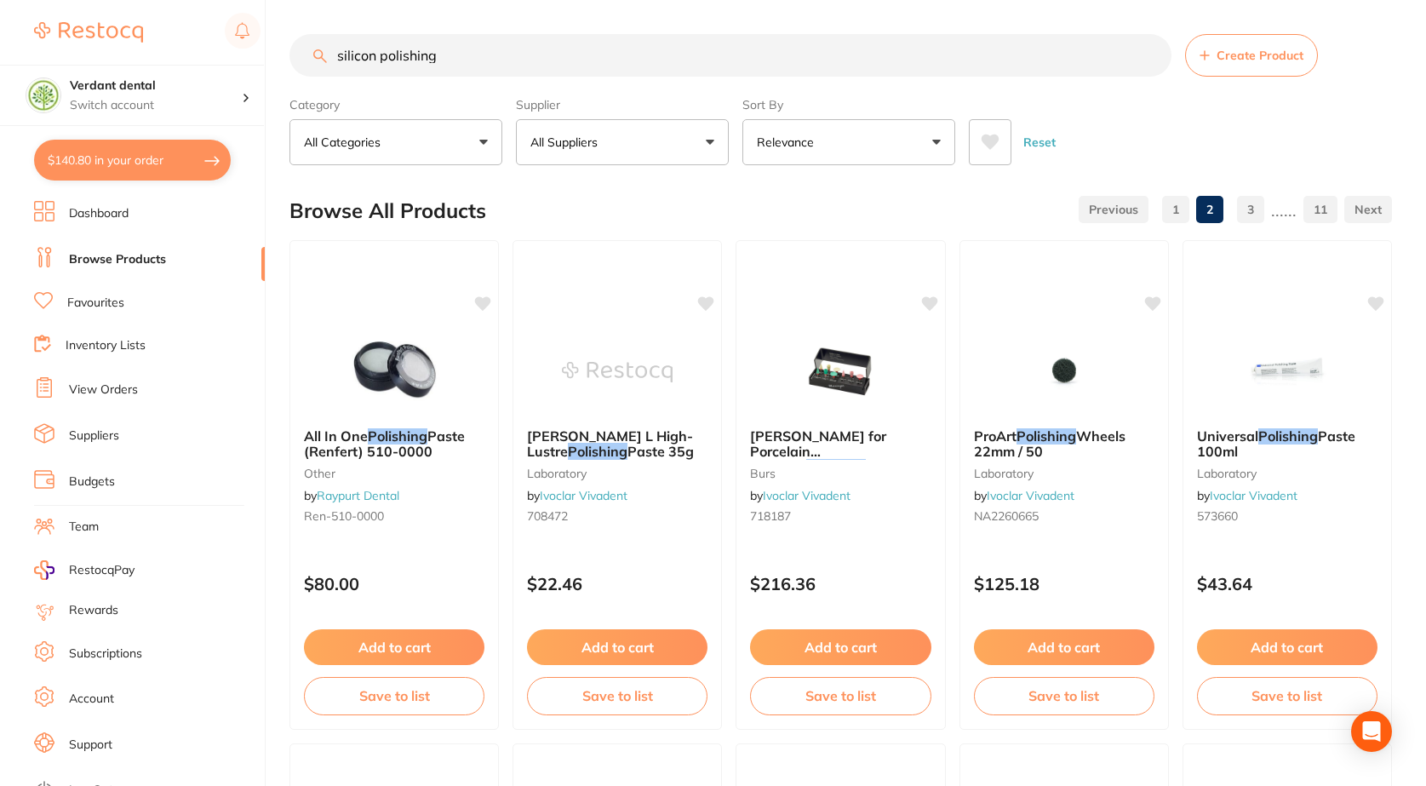
click at [500, 62] on input "silicon polishing" at bounding box center [730, 55] width 882 height 43
type input "silicon polishing refill"
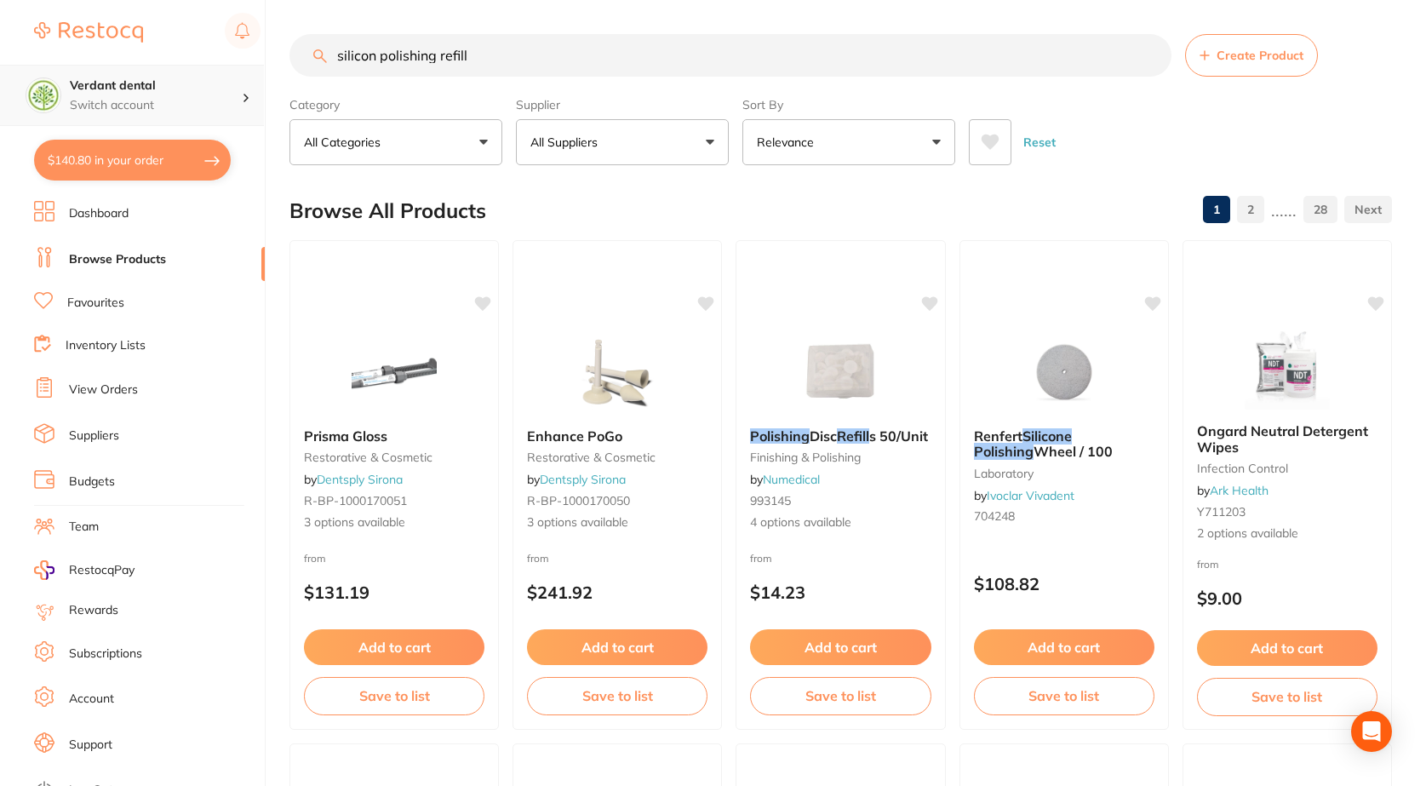
scroll to position [1, 0]
drag, startPoint x: 510, startPoint y: 68, endPoint x: 0, endPoint y: 79, distance: 510.1
click at [0, 79] on div "$140.80 Verdant dental Switch account Verdant dental $140.80 in your order Dash…" at bounding box center [713, 393] width 1426 height 786
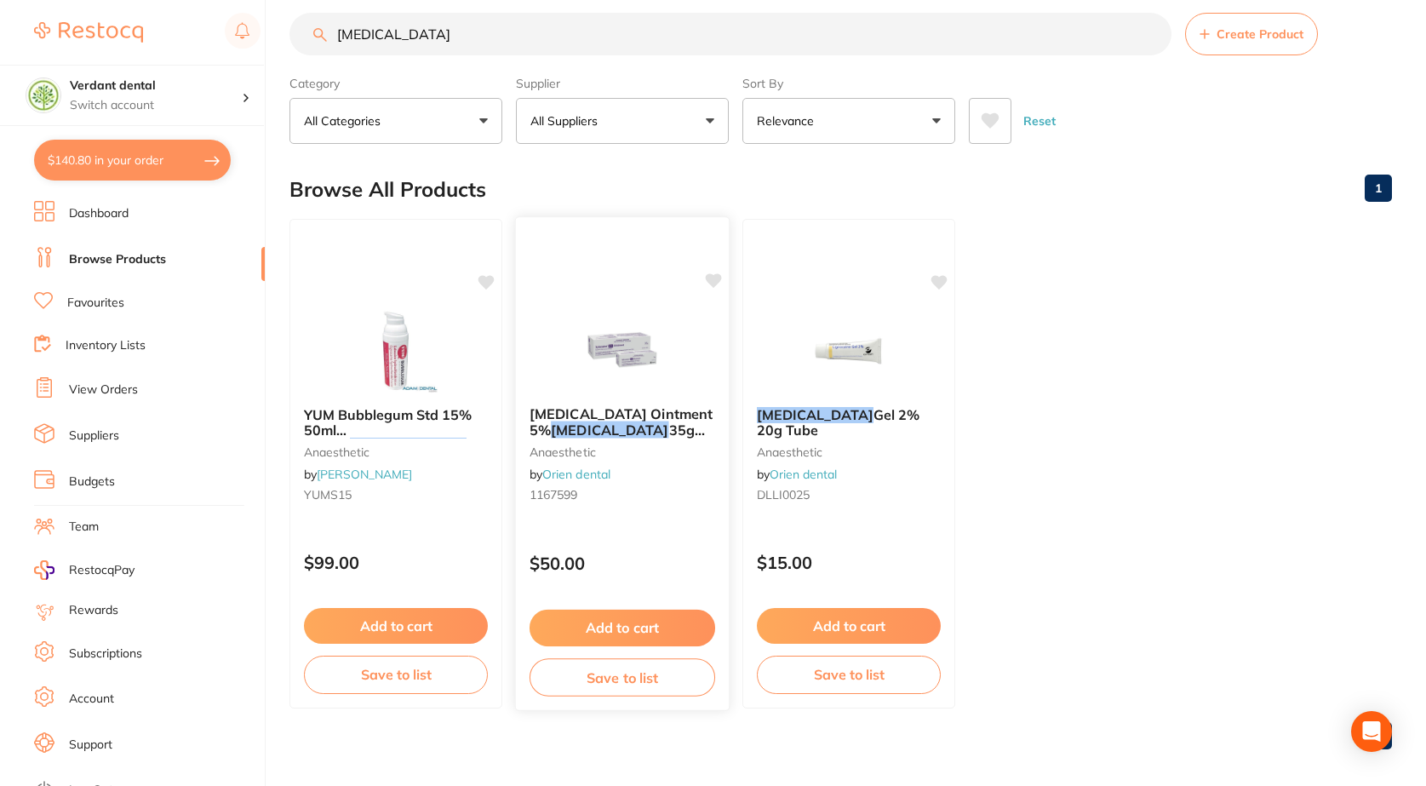
scroll to position [32, 0]
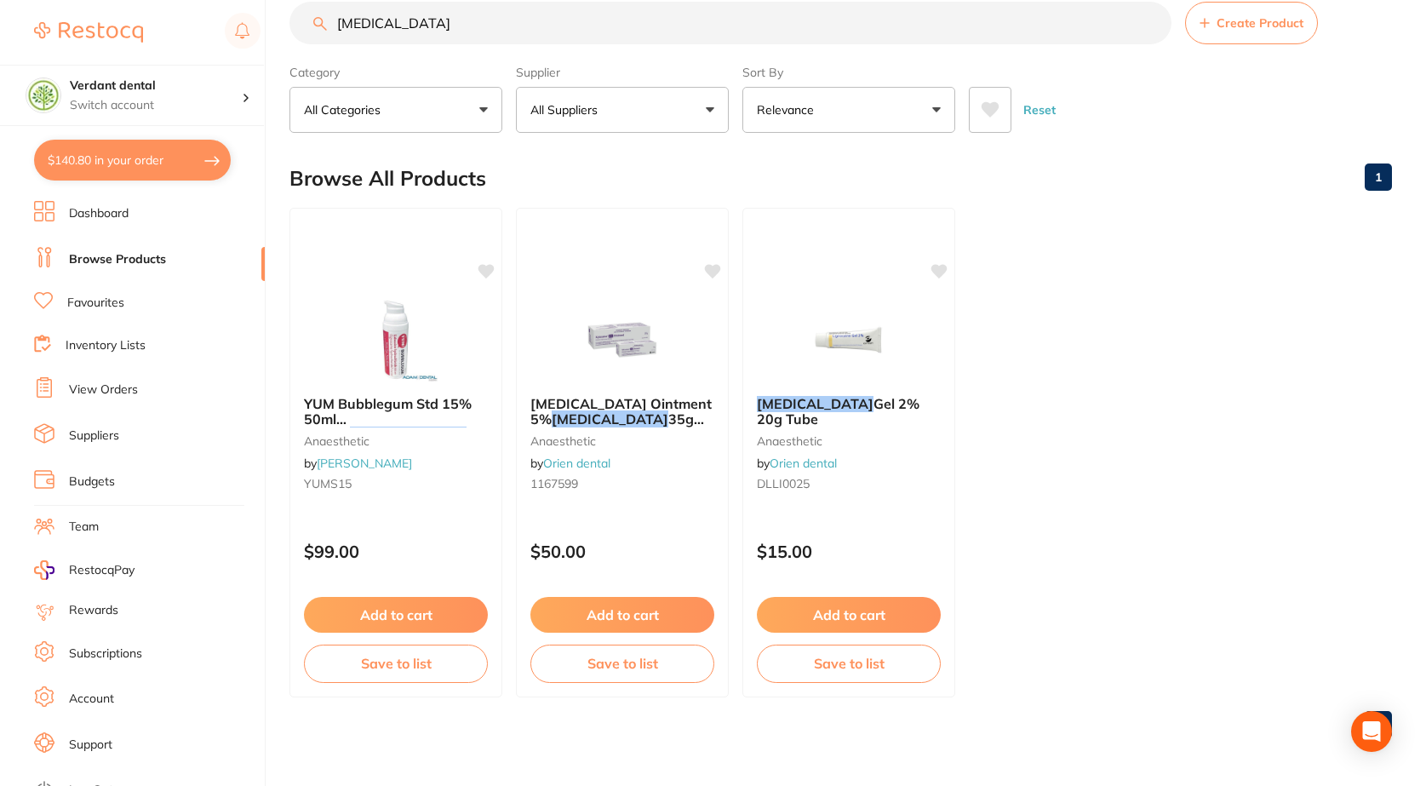
type input "[MEDICAL_DATA]"
click at [465, 101] on button "All Categories" at bounding box center [395, 110] width 213 height 46
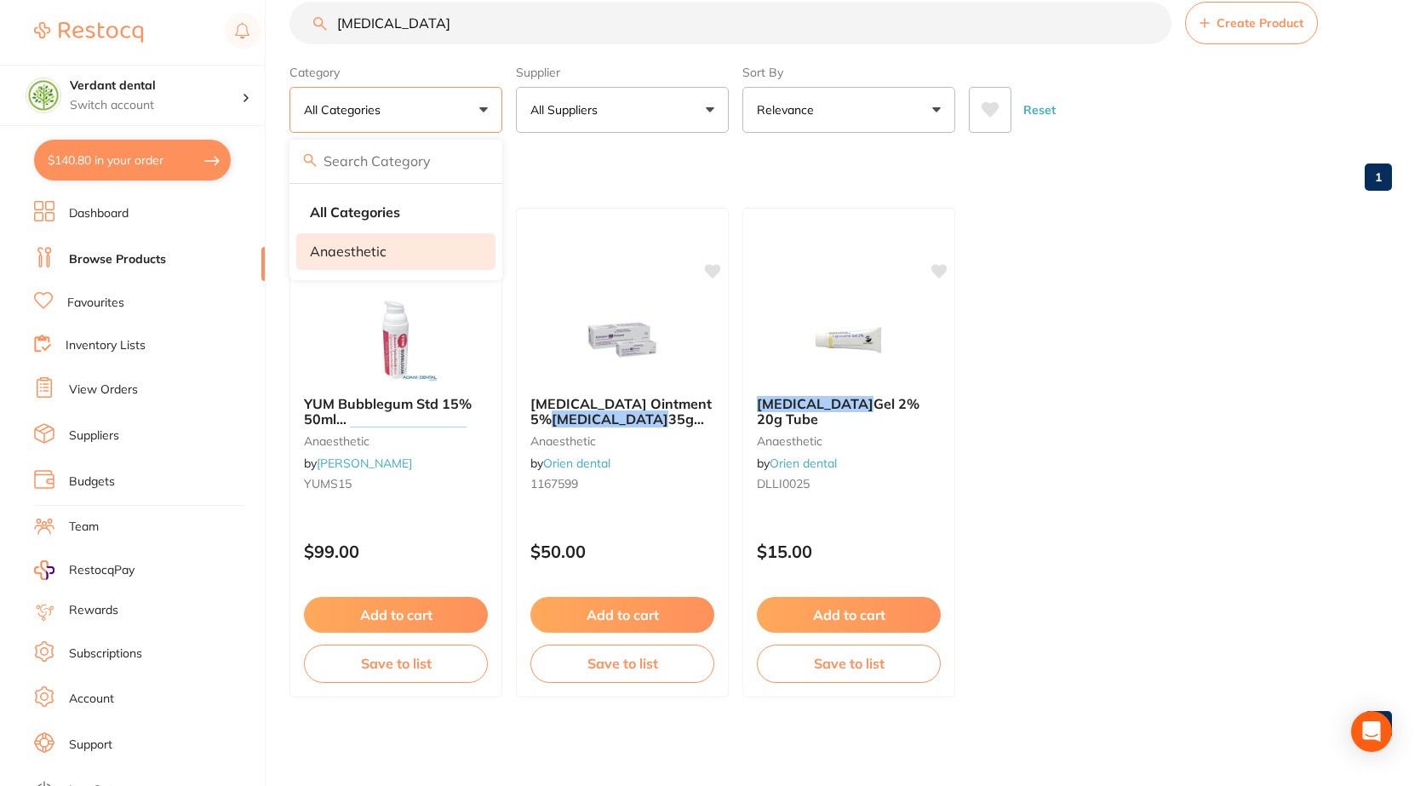
click at [421, 250] on li "anaesthetic" at bounding box center [395, 251] width 199 height 36
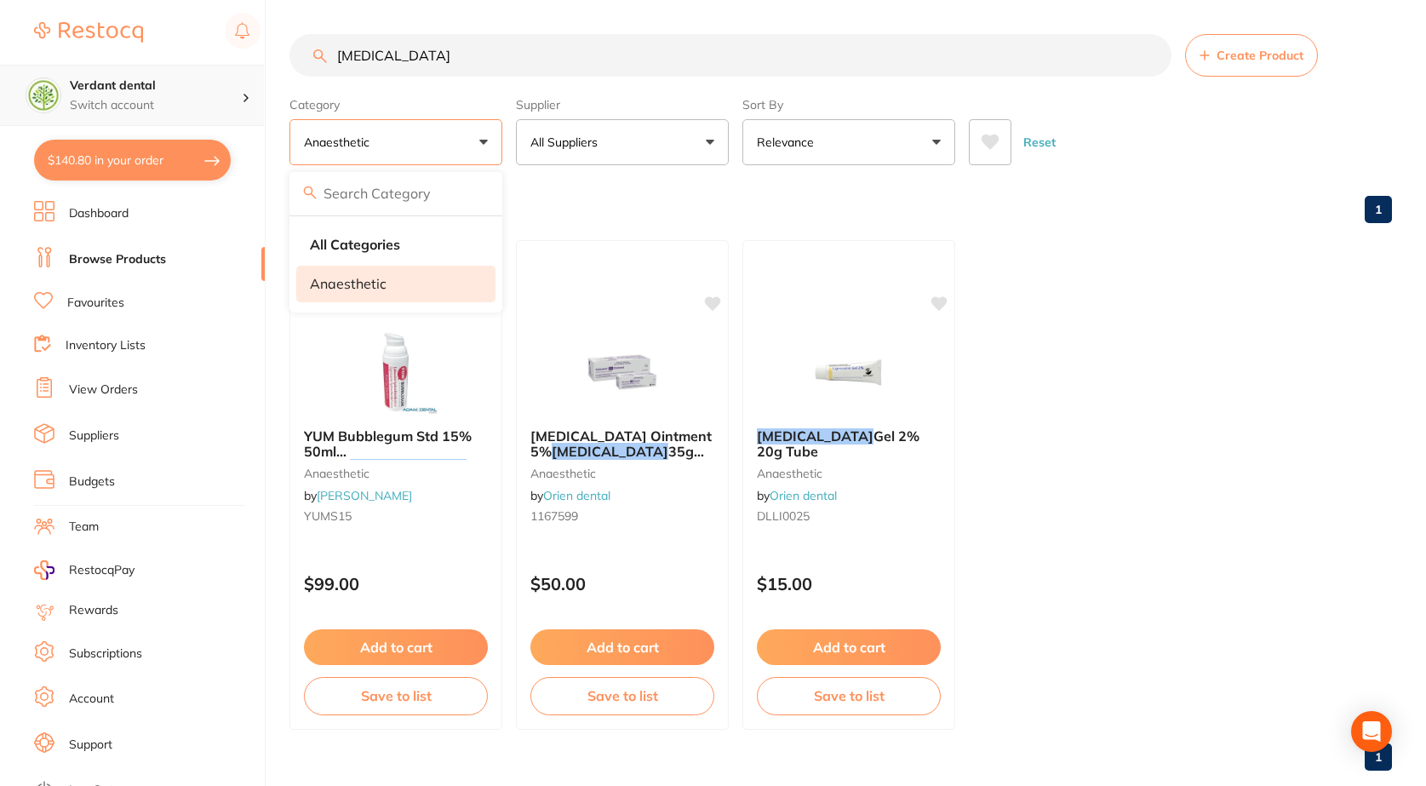
scroll to position [1, 0]
drag, startPoint x: 453, startPoint y: 54, endPoint x: 226, endPoint y: 81, distance: 228.1
click at [226, 81] on div "$140.80 Verdant dental Switch account Verdant dental $140.80 in your order Dash…" at bounding box center [713, 393] width 1426 height 786
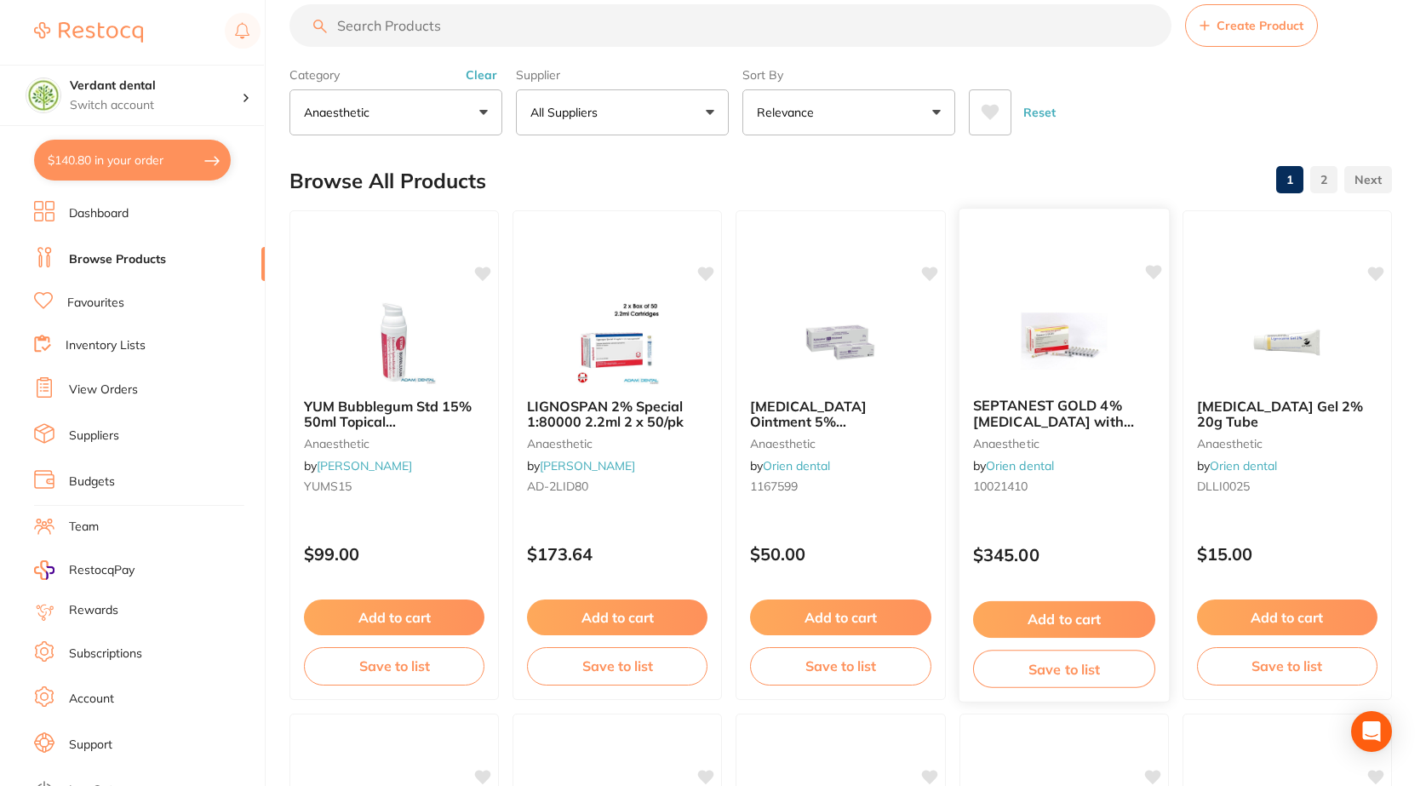
scroll to position [0, 0]
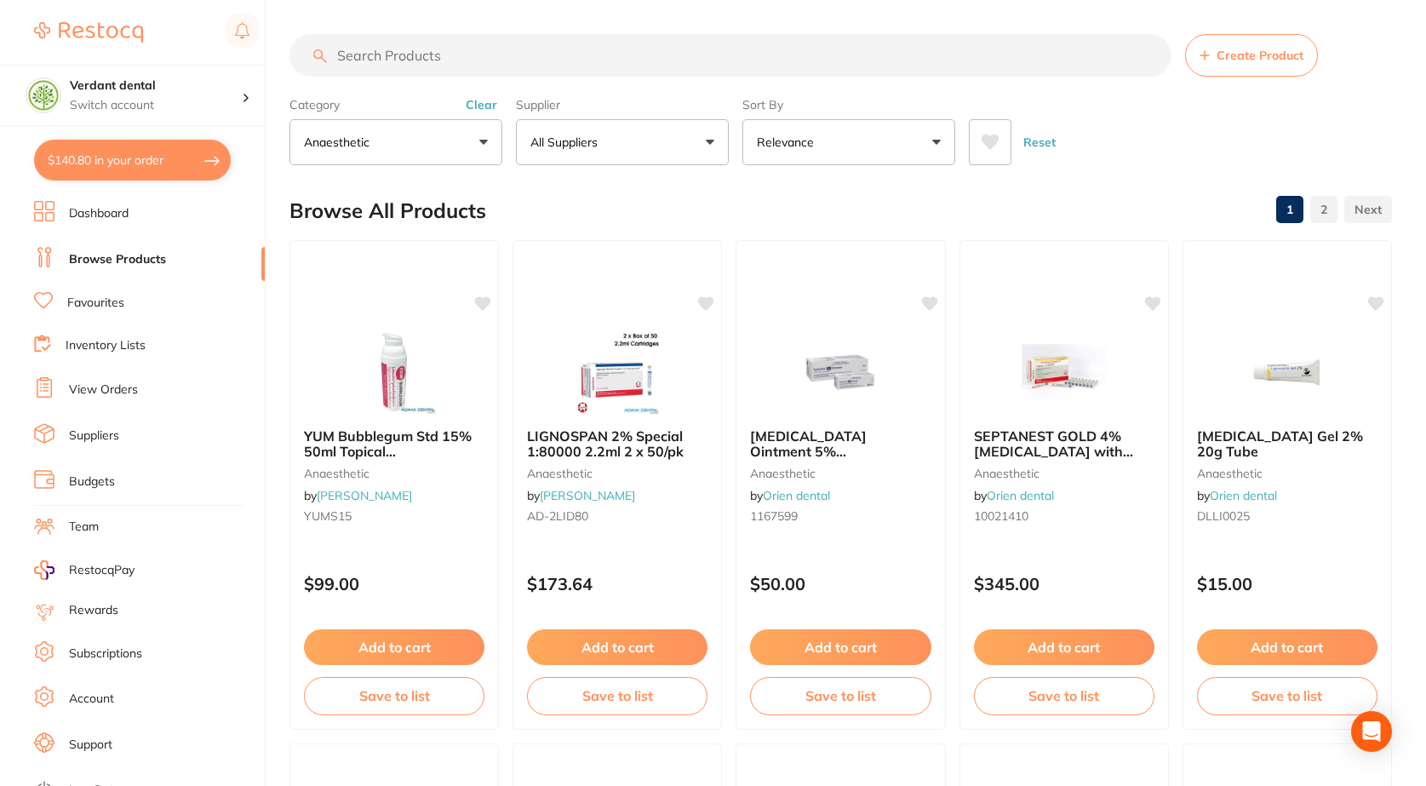
click at [572, 133] on button "All Suppliers" at bounding box center [622, 142] width 213 height 46
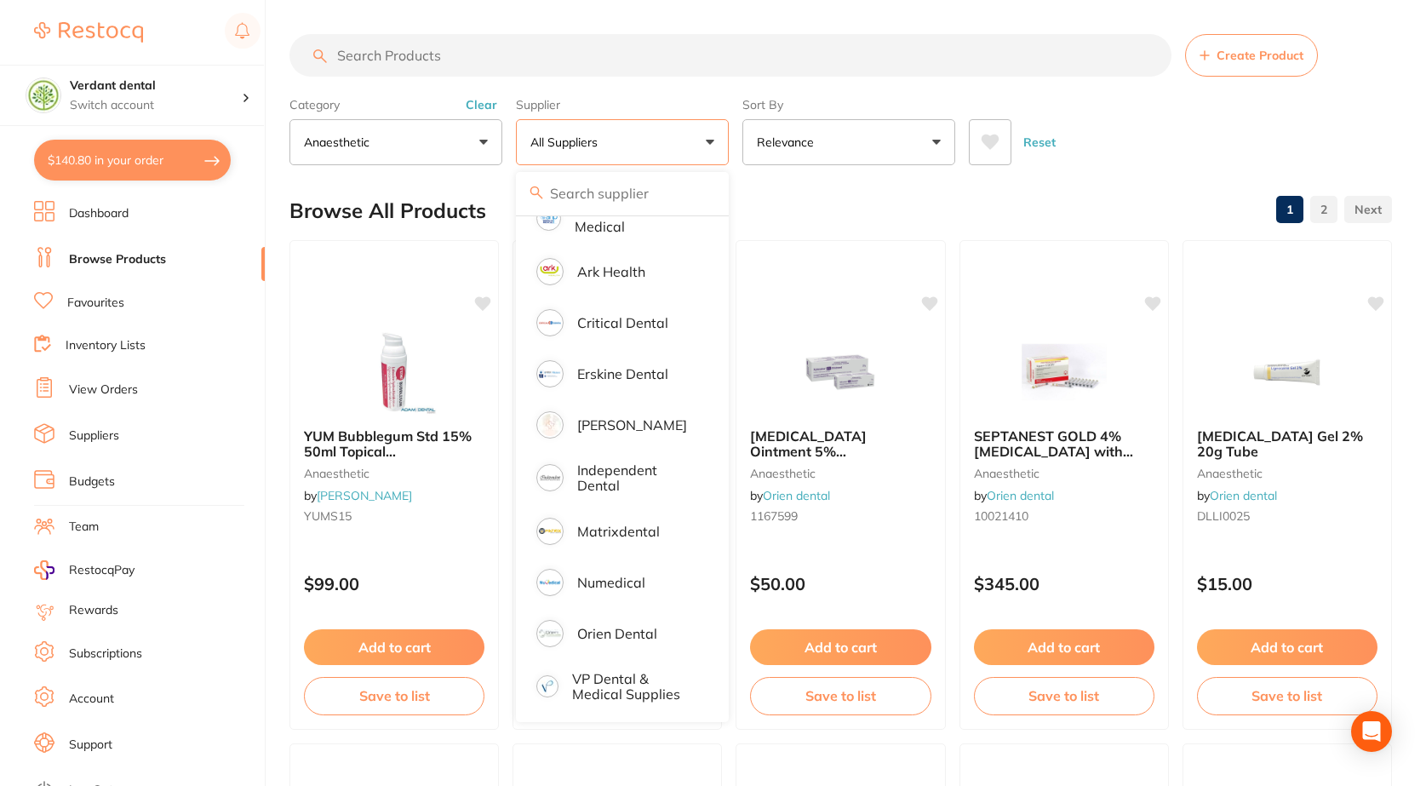
click at [453, 142] on button "anaesthetic" at bounding box center [395, 142] width 213 height 46
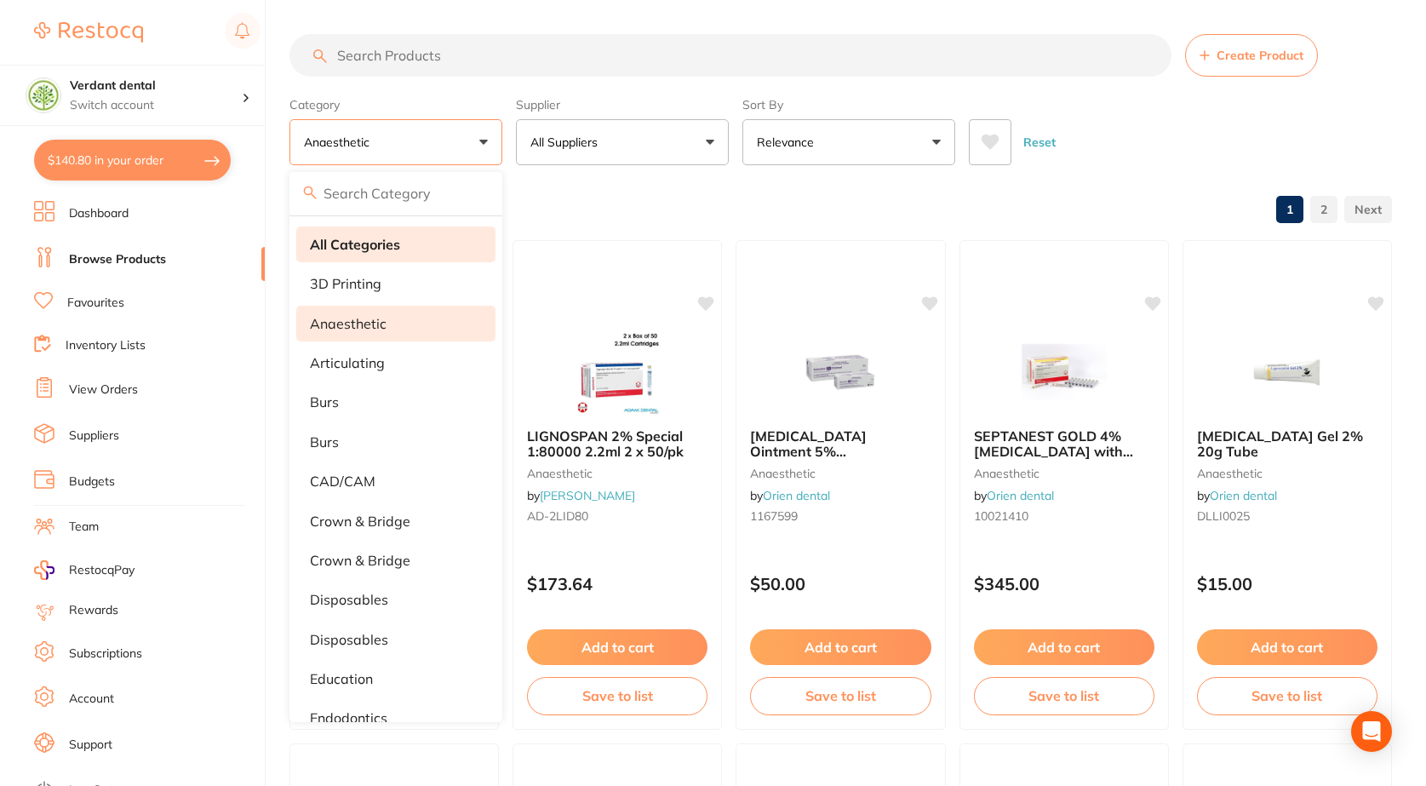
click at [372, 254] on li "All Categories" at bounding box center [395, 244] width 199 height 36
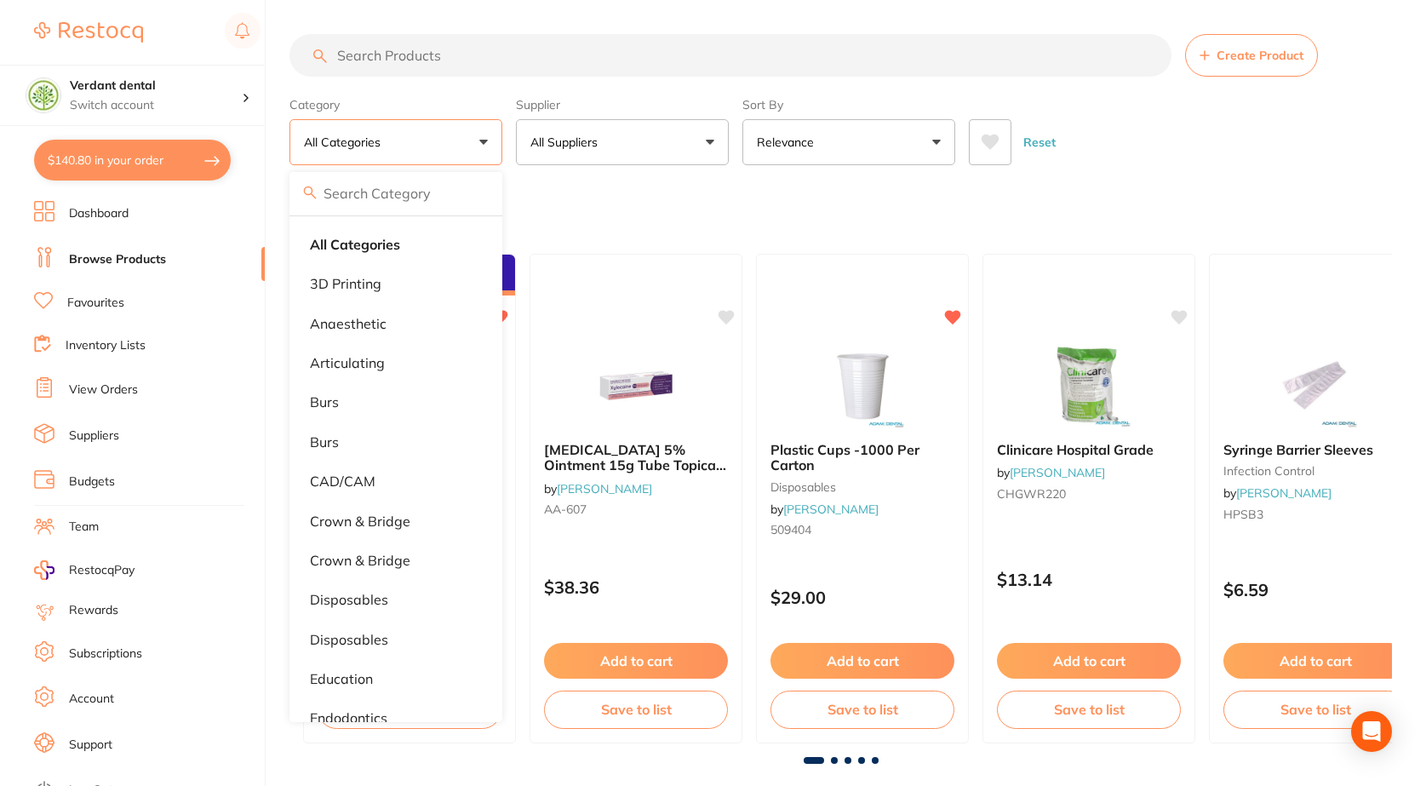
click at [605, 143] on span at bounding box center [608, 142] width 7 height 7
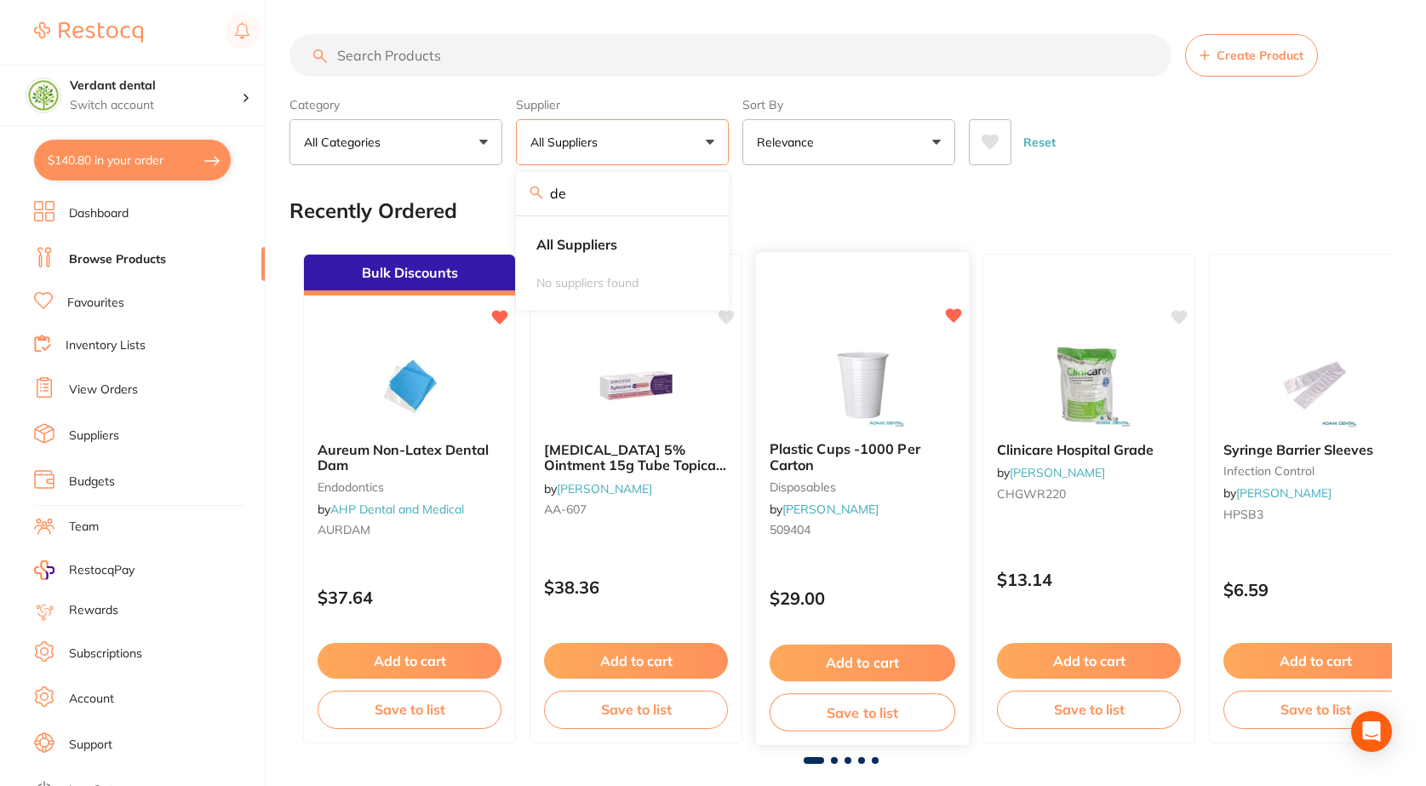
type input "d"
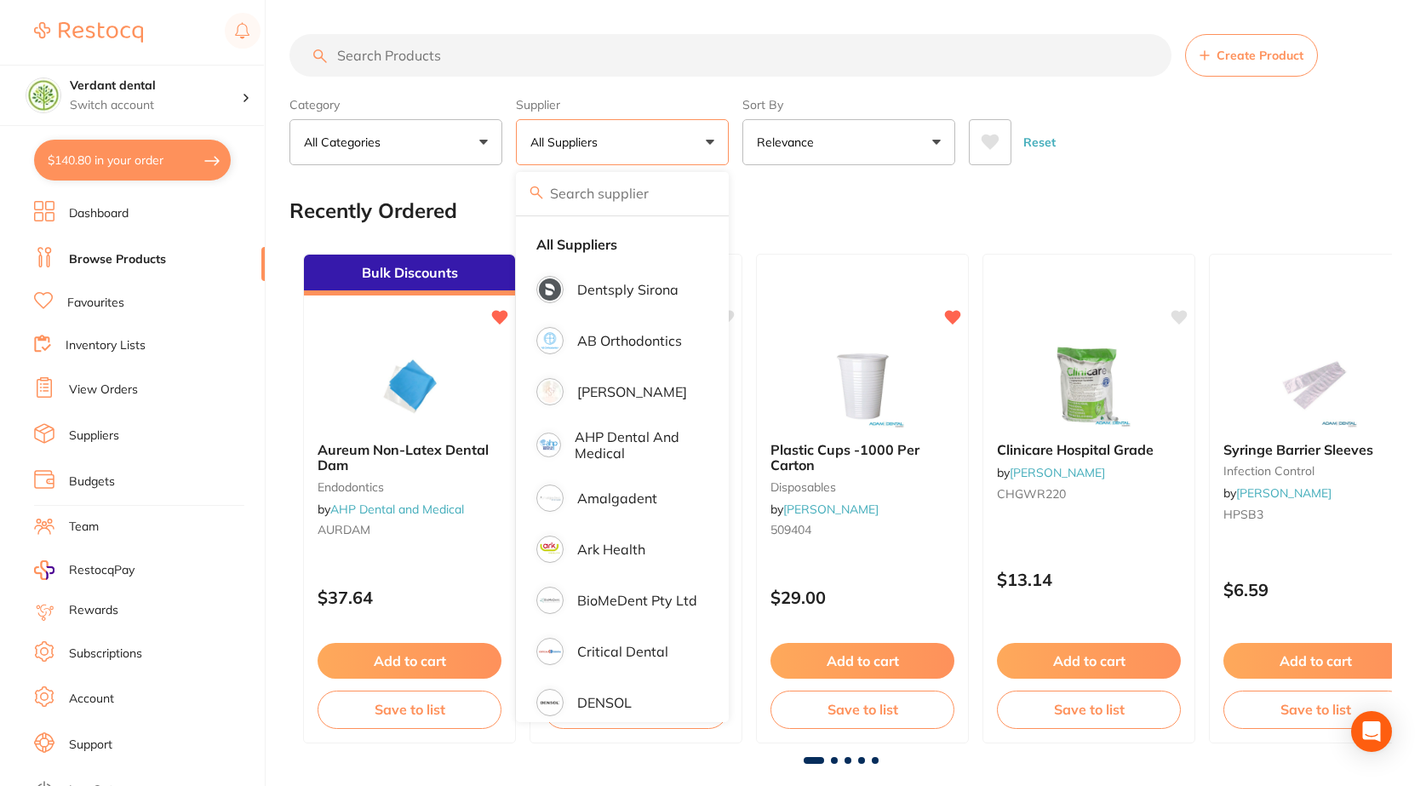
click at [512, 46] on input "search" at bounding box center [730, 55] width 882 height 43
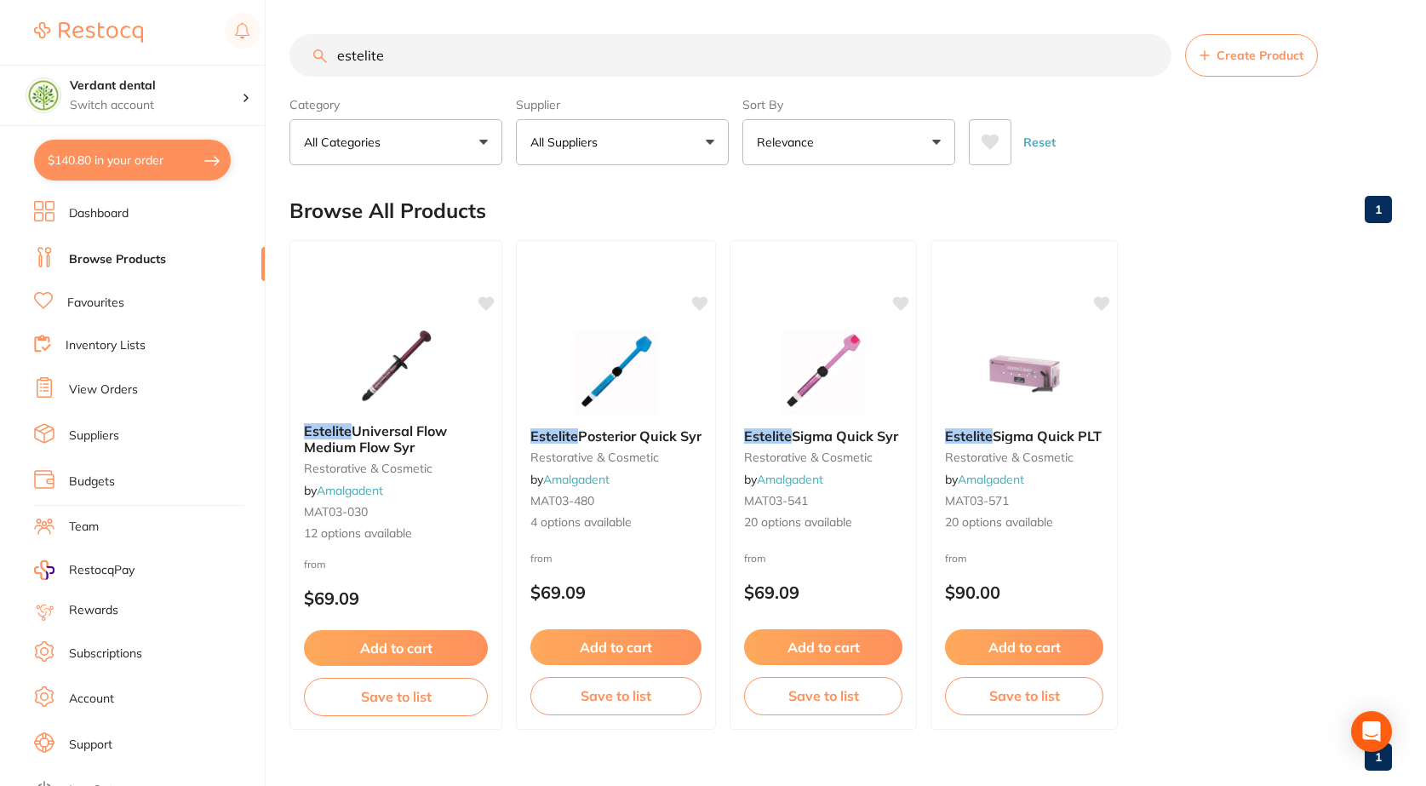
scroll to position [32, 0]
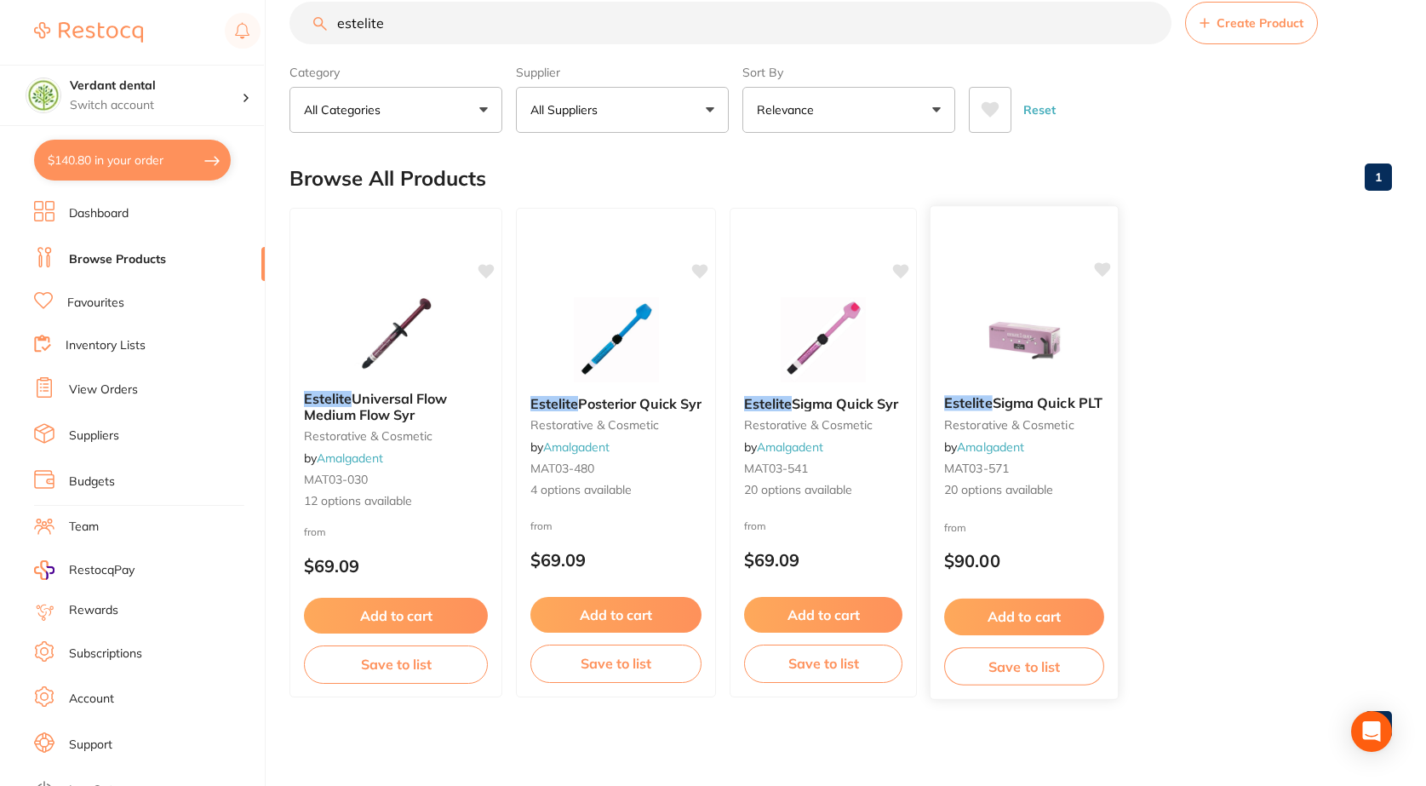
type input "estelite"
click at [1062, 361] on img at bounding box center [1024, 338] width 112 height 86
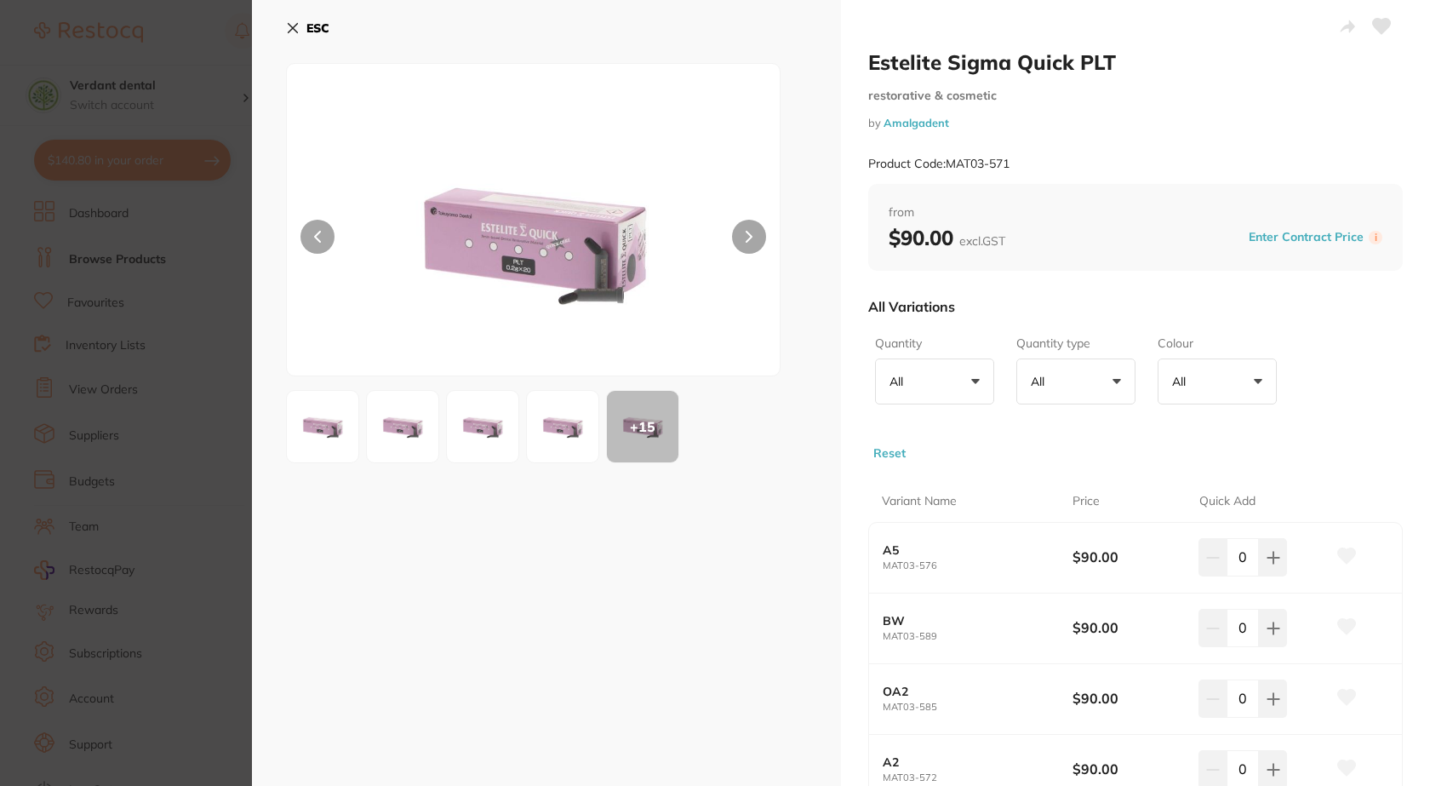
click at [296, 26] on icon at bounding box center [293, 28] width 9 height 9
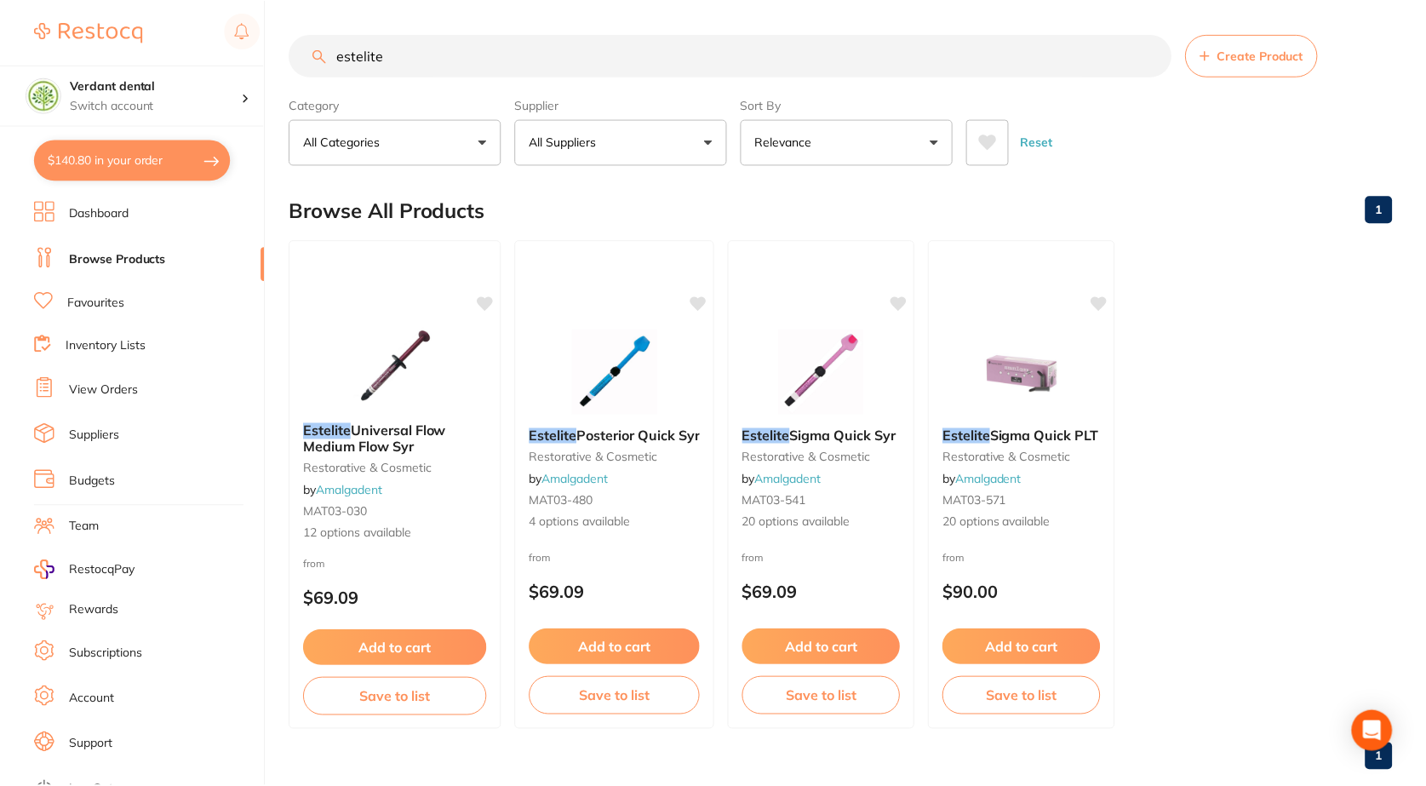
scroll to position [32, 0]
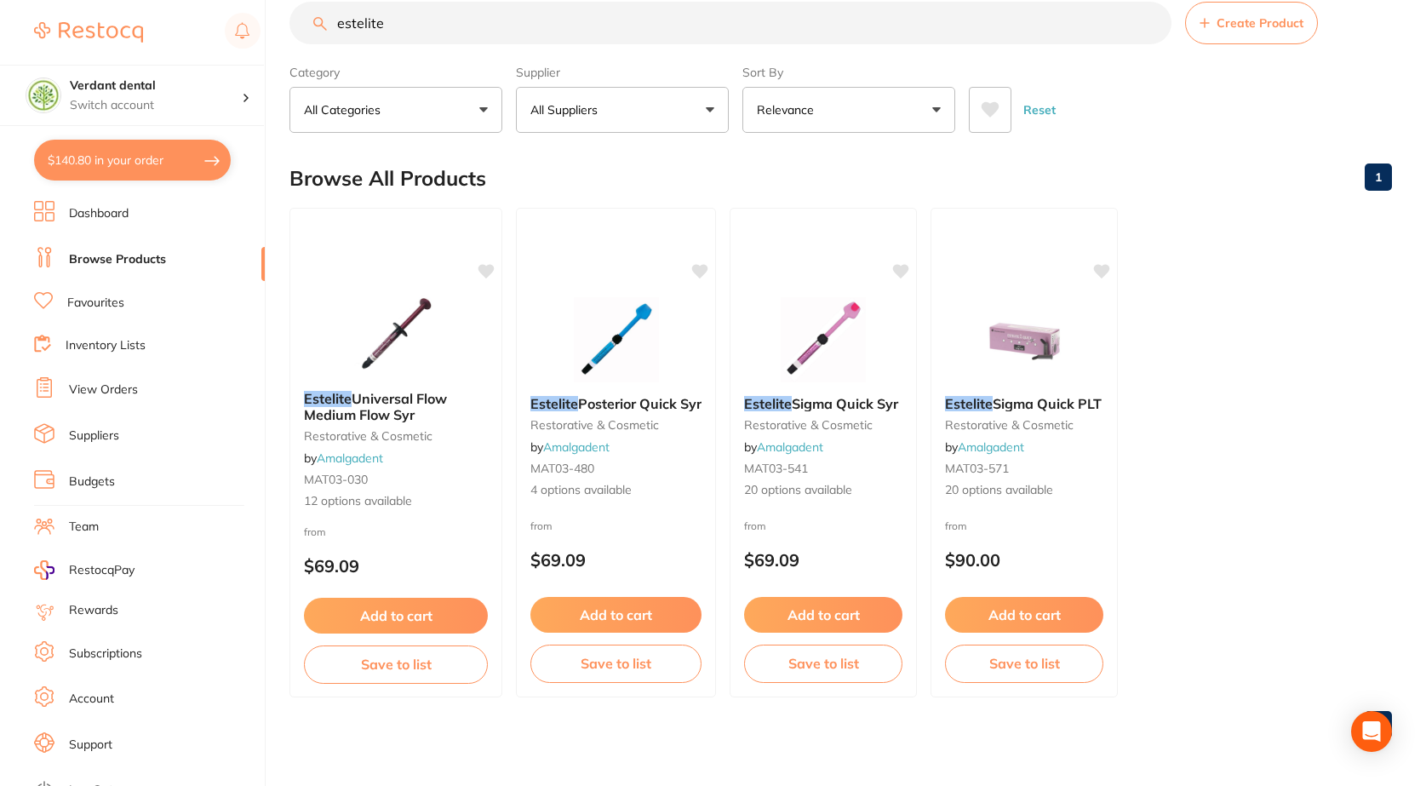
drag, startPoint x: 822, startPoint y: 355, endPoint x: 810, endPoint y: 355, distance: 11.9
click at [822, 358] on img at bounding box center [823, 339] width 111 height 85
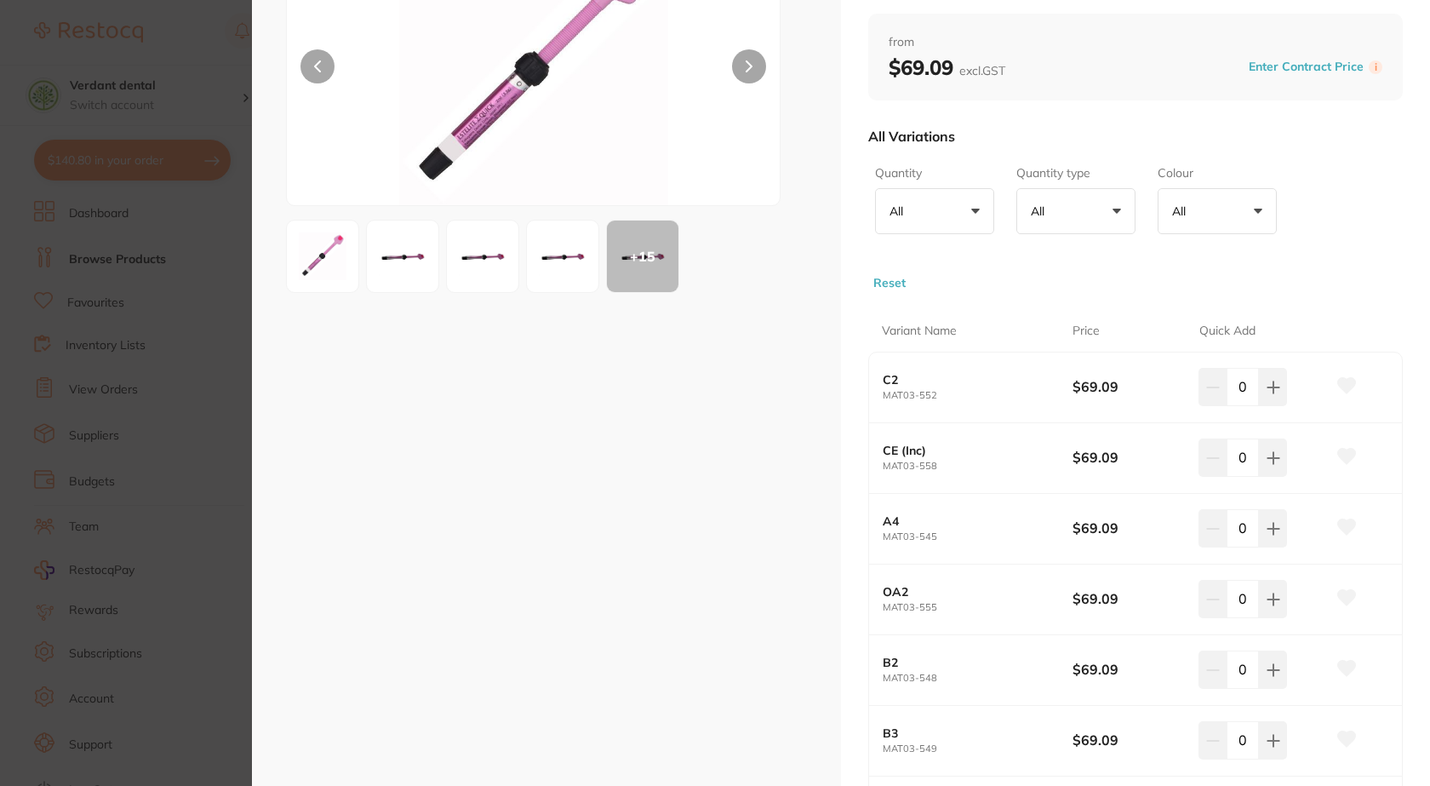
scroll to position [85, 0]
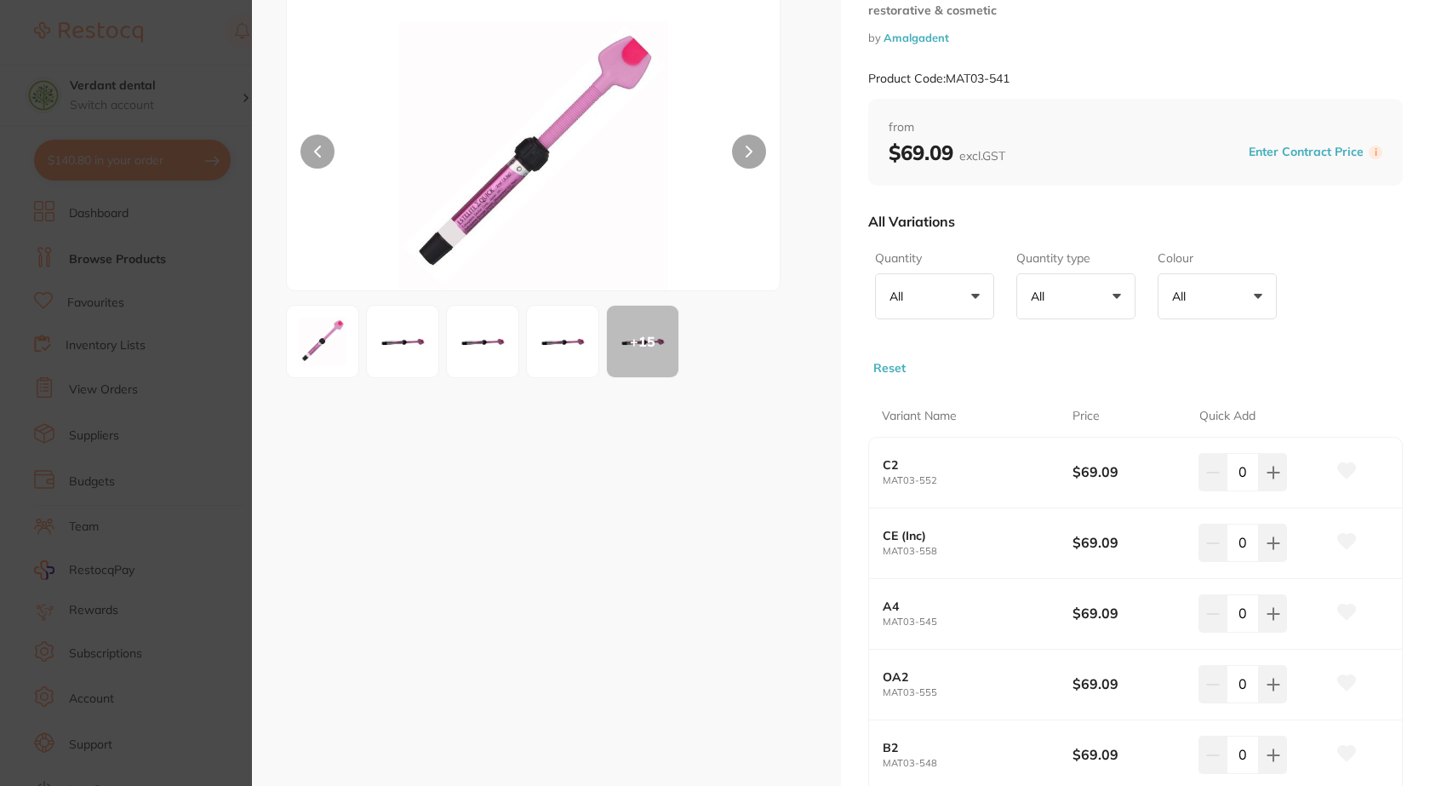
click at [749, 134] on div at bounding box center [533, 134] width 495 height 313
click at [748, 147] on icon at bounding box center [749, 152] width 7 height 12
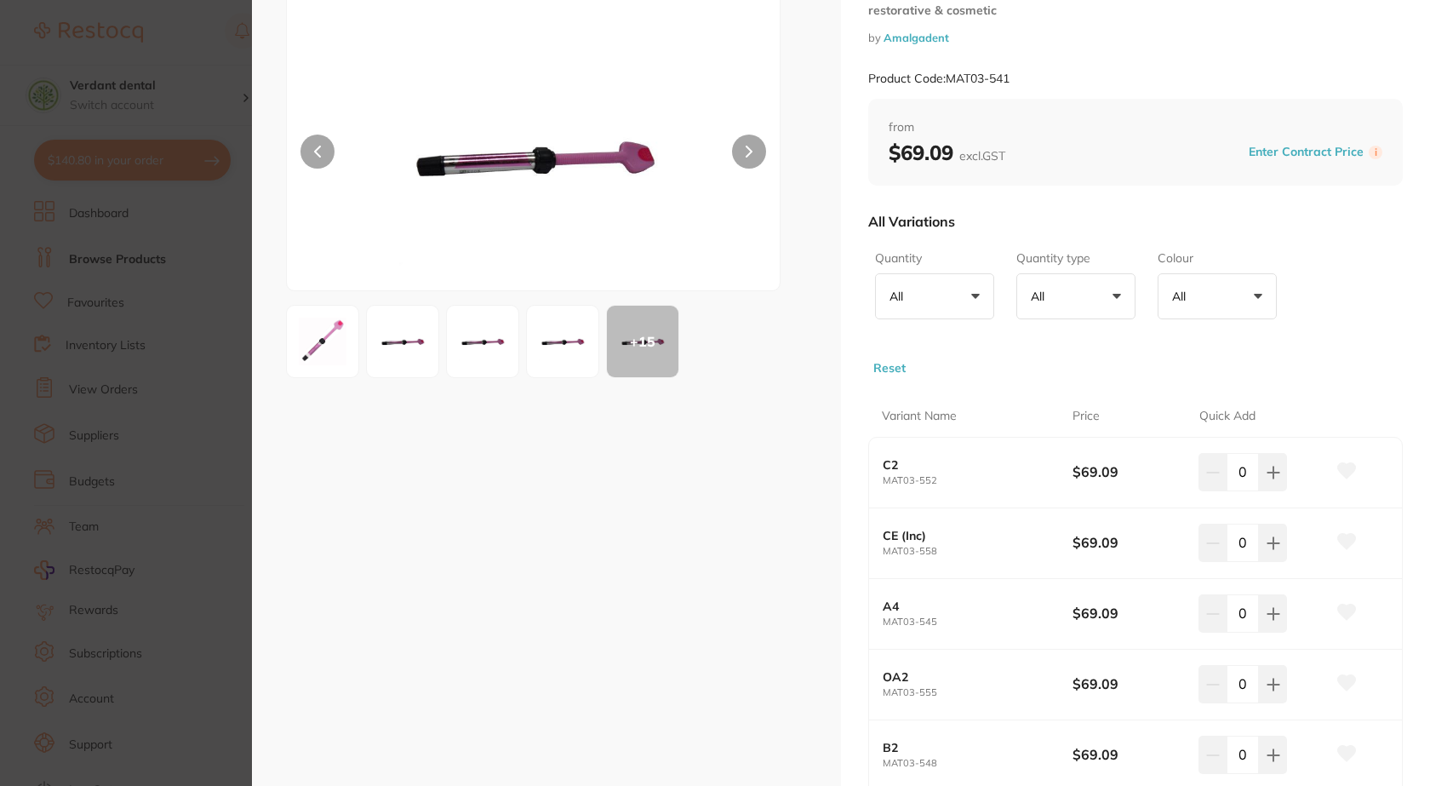
click at [748, 147] on icon at bounding box center [749, 152] width 7 height 12
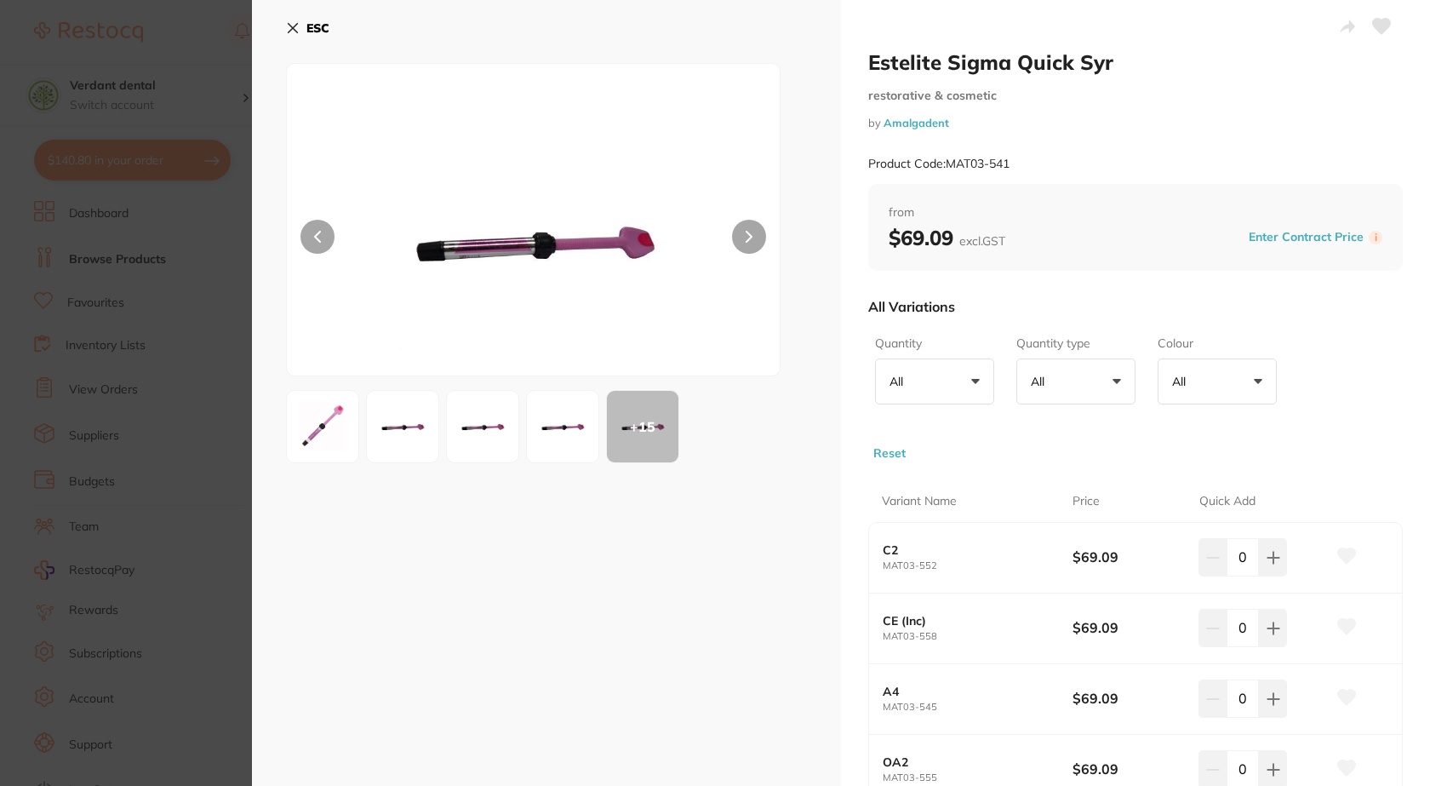
click at [753, 248] on button at bounding box center [749, 237] width 34 height 34
click at [577, 416] on img at bounding box center [562, 426] width 61 height 61
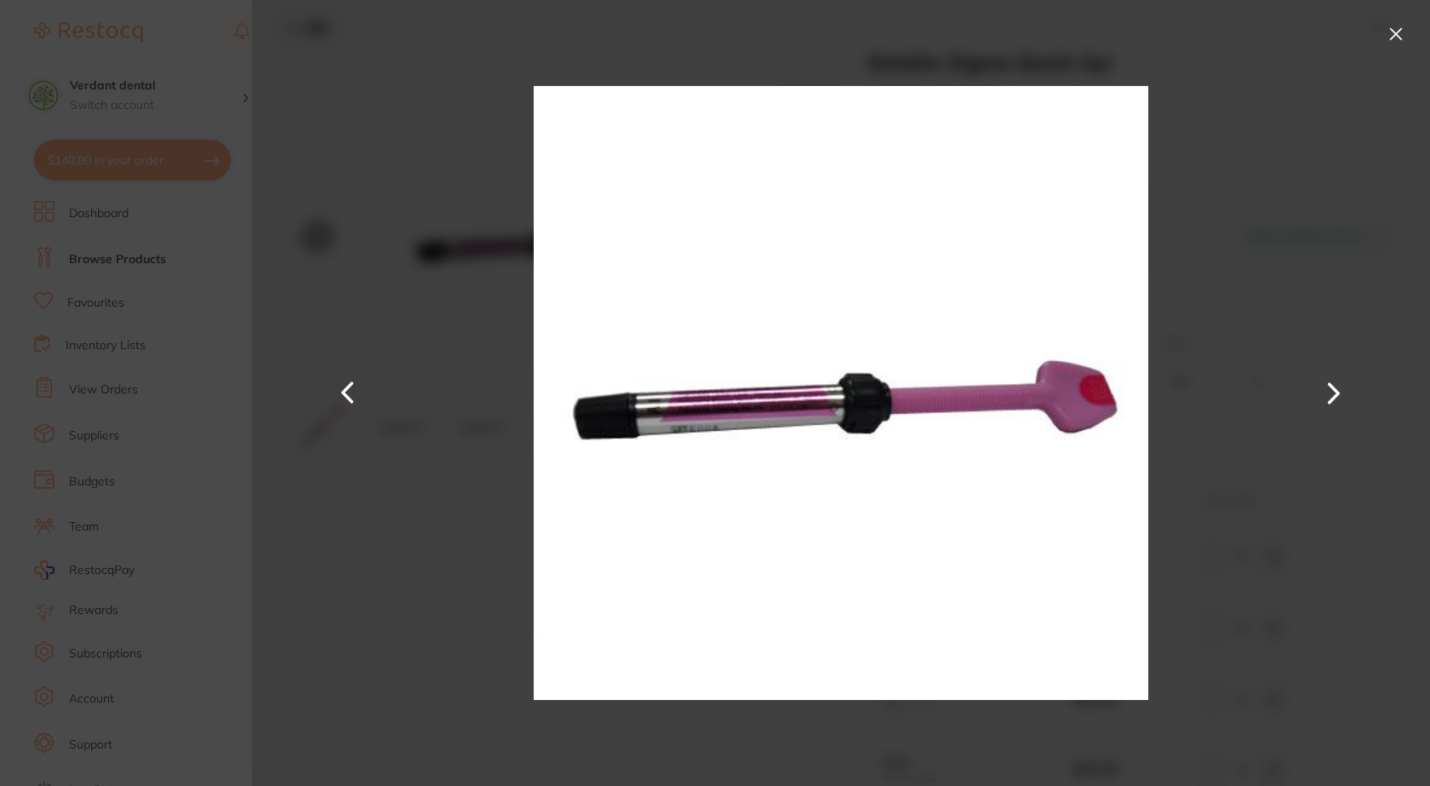
click at [345, 384] on button at bounding box center [348, 393] width 41 height 393
click at [1398, 39] on button at bounding box center [1396, 33] width 27 height 27
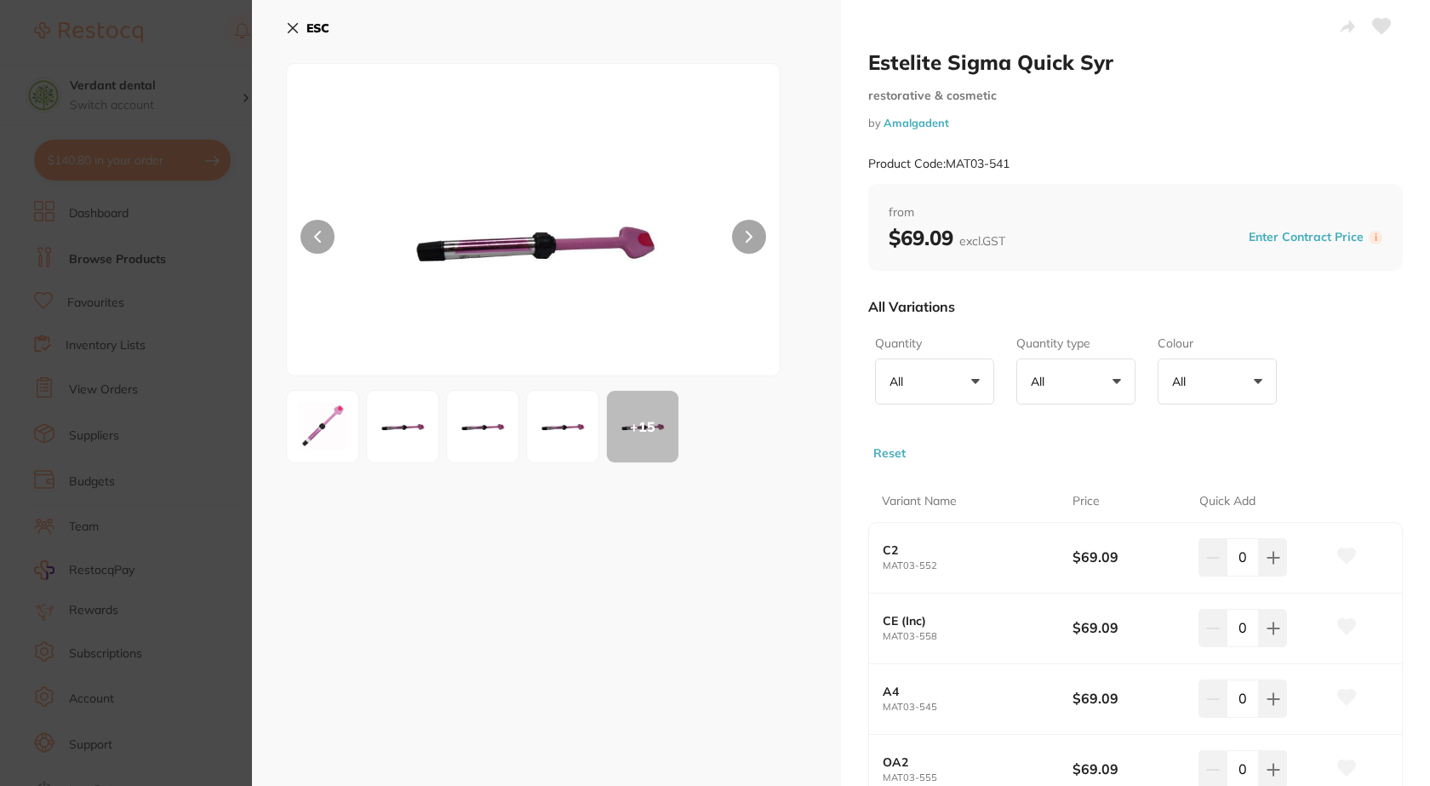
click at [1080, 379] on button "All +0" at bounding box center [1076, 381] width 119 height 46
click at [907, 376] on p "All" at bounding box center [900, 381] width 20 height 15
click at [910, 381] on span "+0" at bounding box center [918, 381] width 17 height 17
click at [1226, 379] on button "All +0" at bounding box center [1217, 381] width 119 height 46
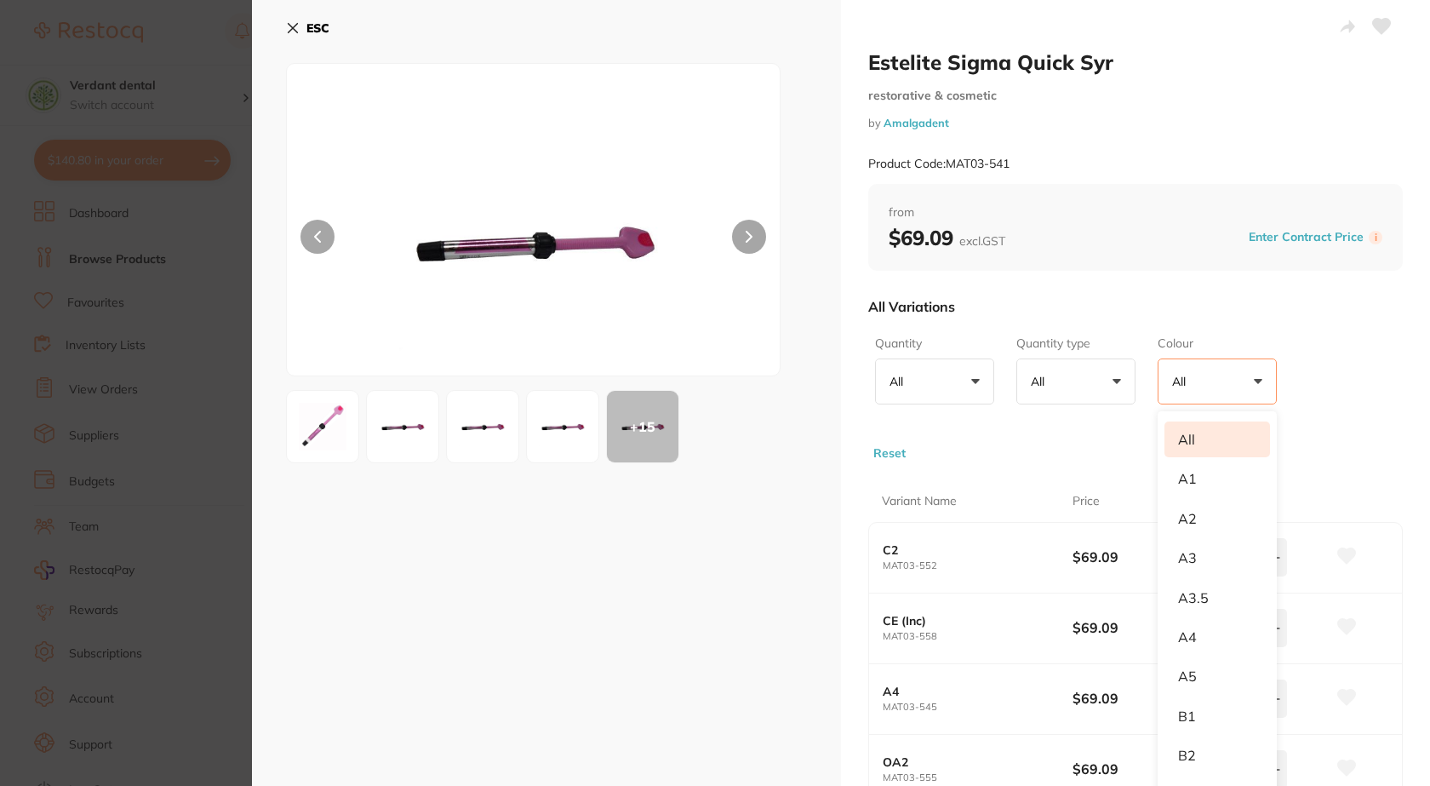
click at [1365, 423] on div "Quantity All +0 All 3.8gm Quantity type All +0 All Unit Colour All +0 All A1 A2…" at bounding box center [1135, 395] width 535 height 132
click at [312, 31] on b "ESC" at bounding box center [318, 27] width 23 height 15
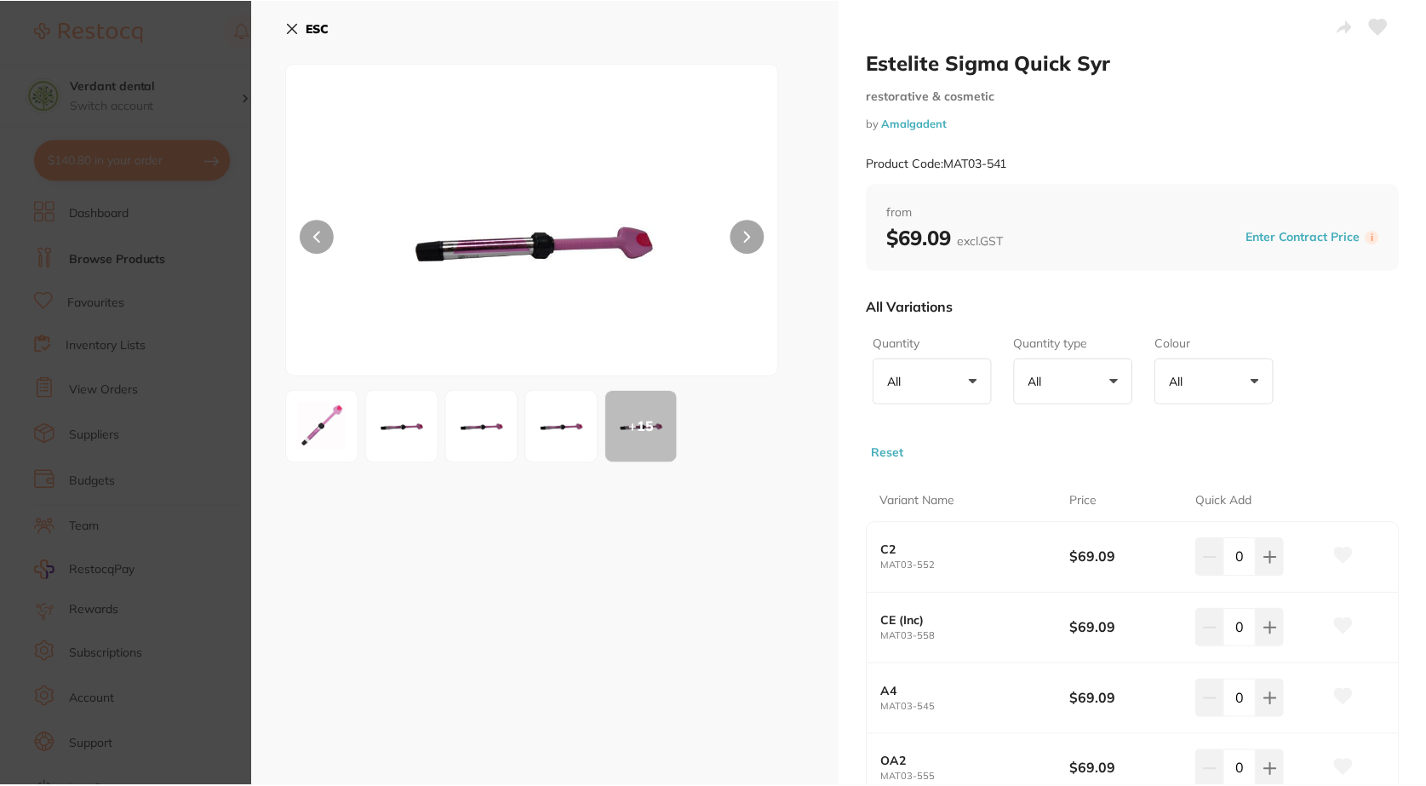
scroll to position [32, 0]
